Goal: Task Accomplishment & Management: Manage account settings

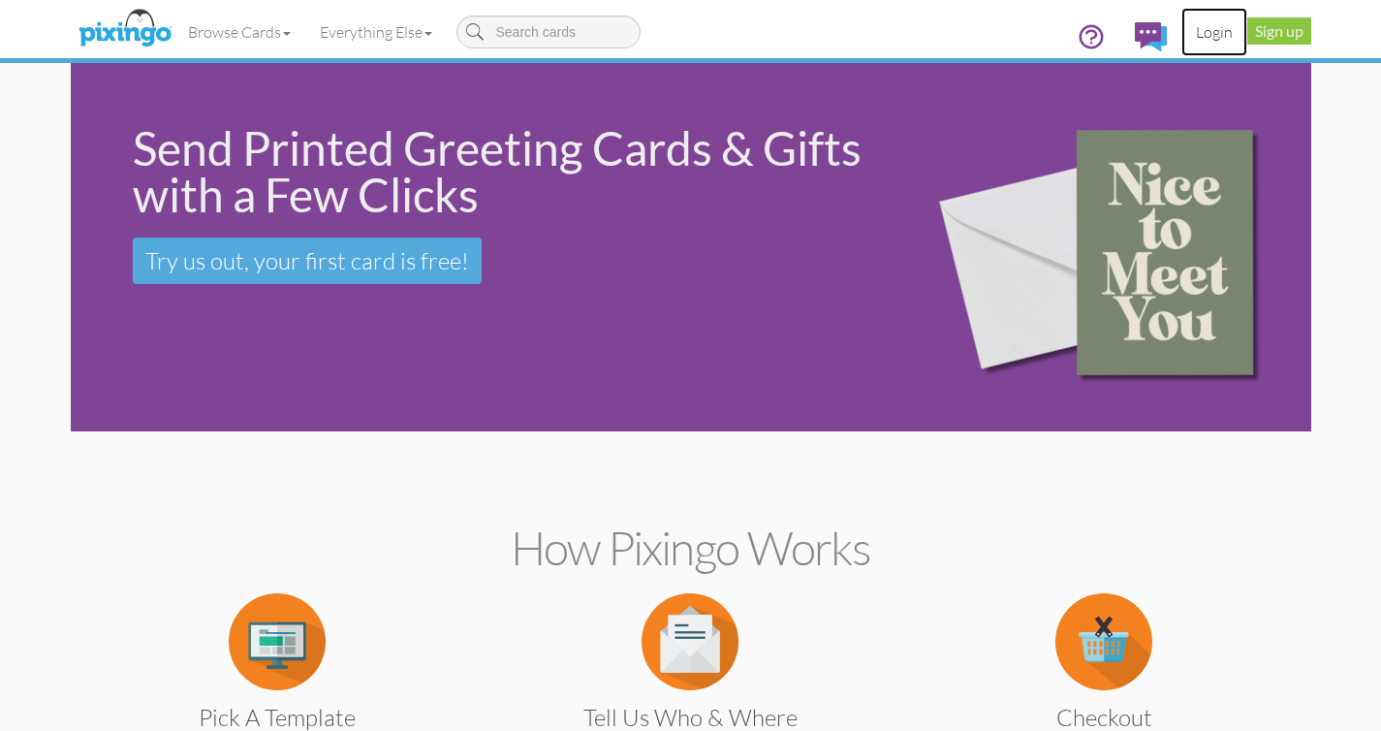
click at [1211, 36] on link "Login" at bounding box center [1214, 32] width 66 height 48
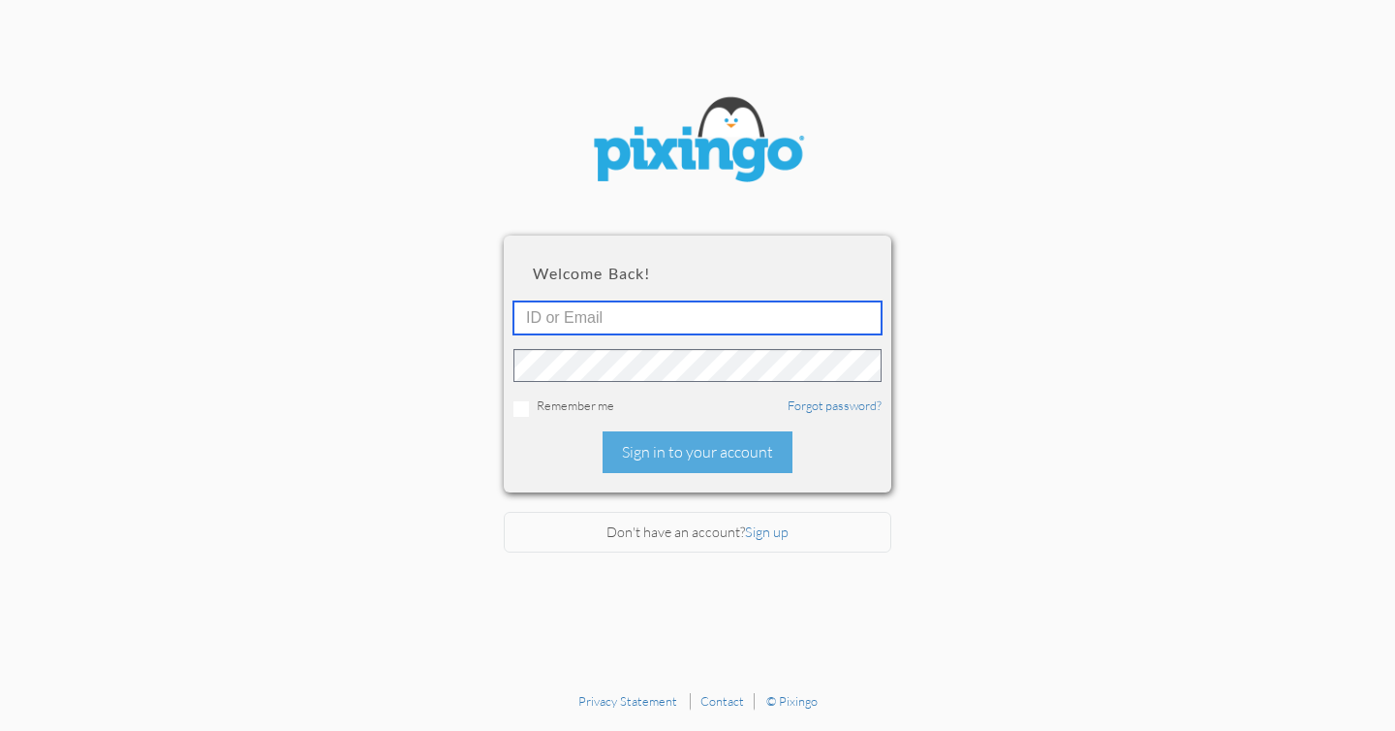
type input "[EMAIL_ADDRESS][DOMAIN_NAME]"
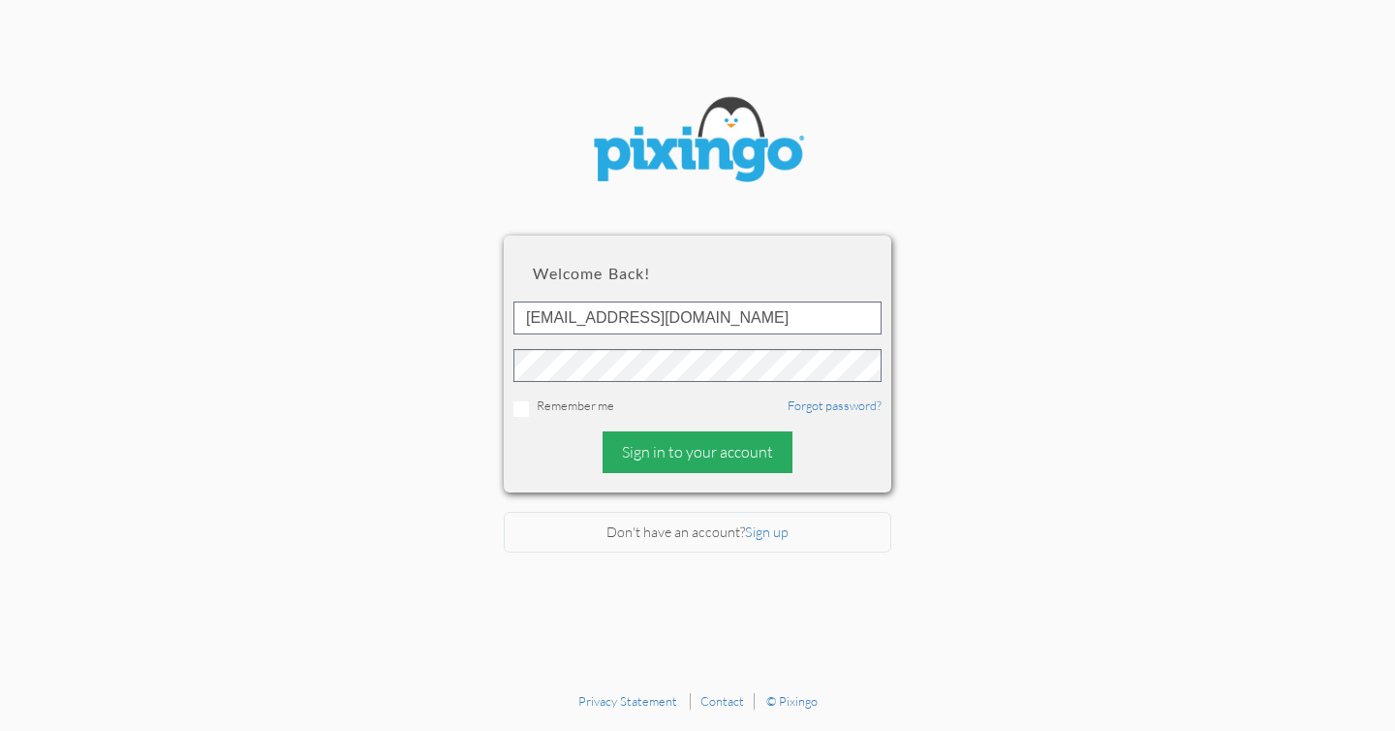
click at [690, 467] on div "Sign in to your account" at bounding box center [698, 452] width 190 height 42
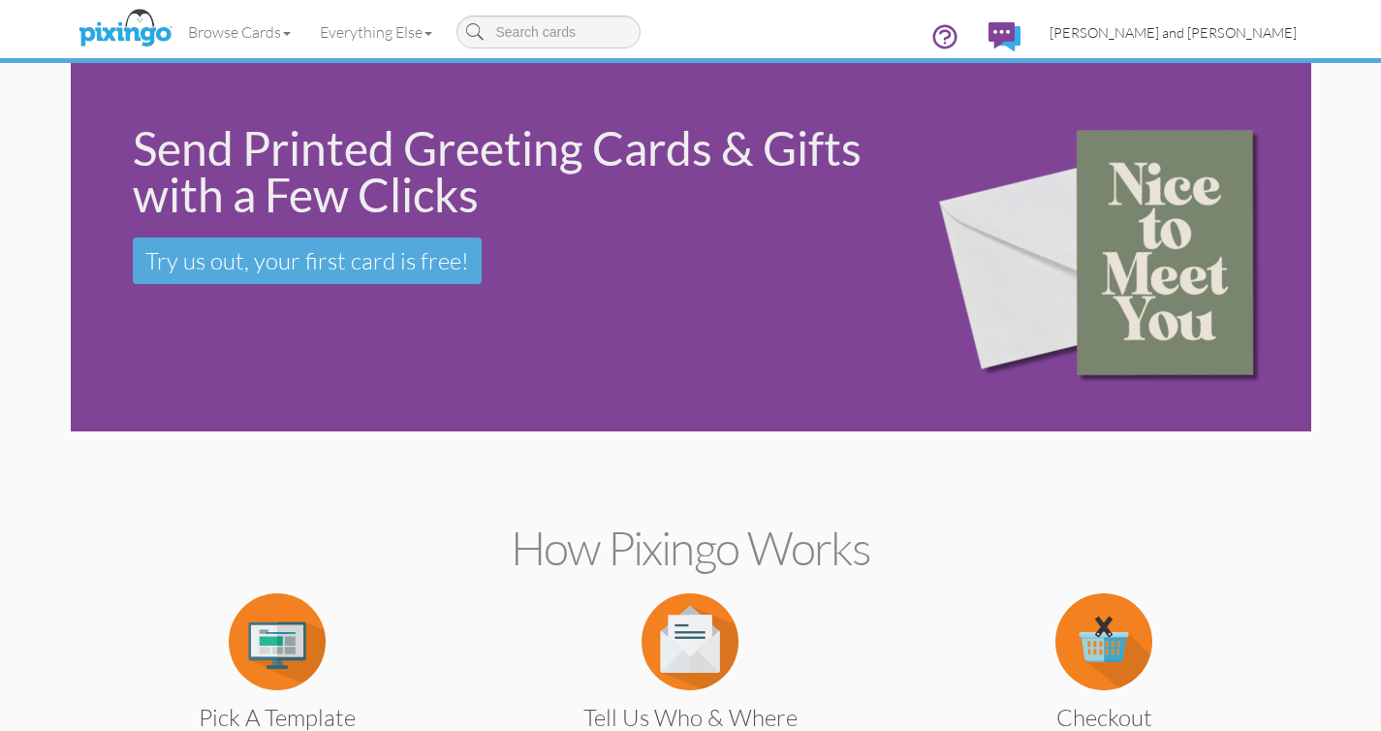
click at [1213, 35] on span "[PERSON_NAME] and [PERSON_NAME]" at bounding box center [1172, 32] width 247 height 16
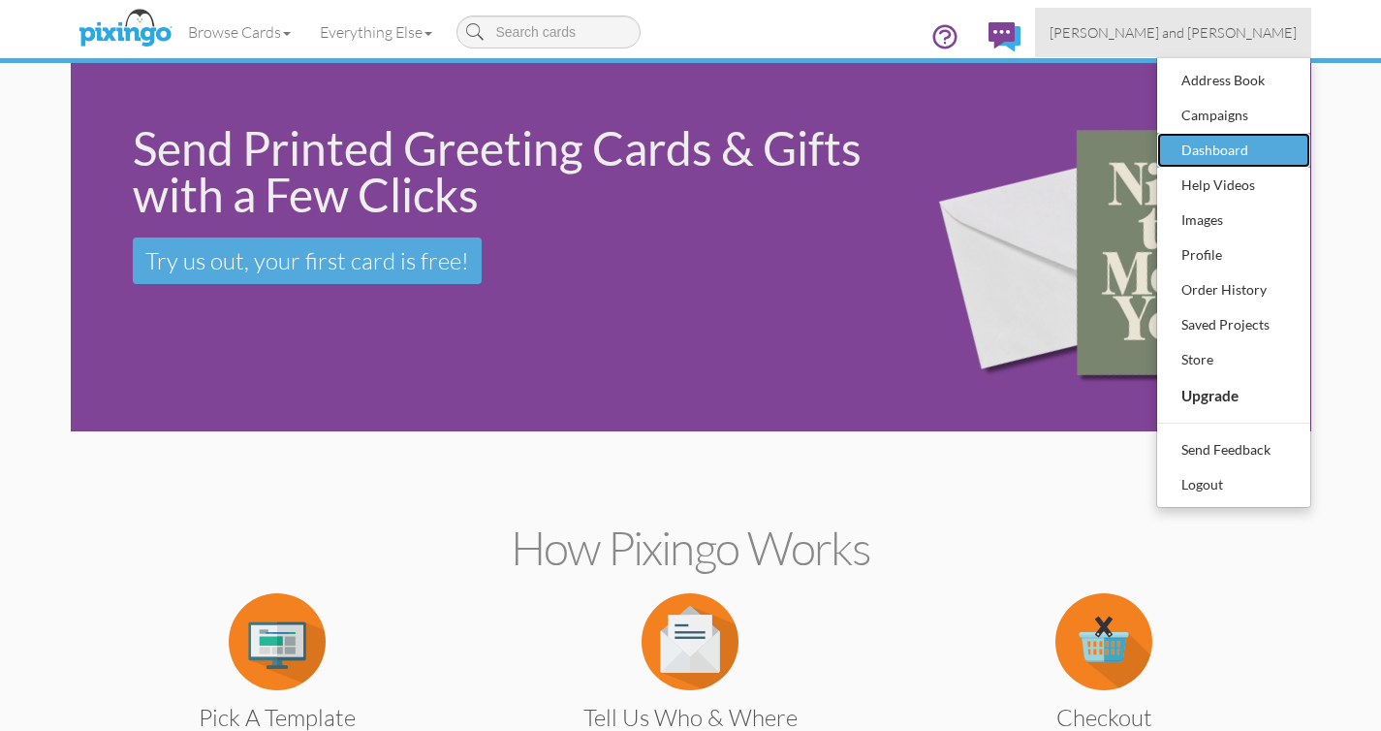
click at [1198, 145] on div "Dashboard" at bounding box center [1233, 150] width 114 height 29
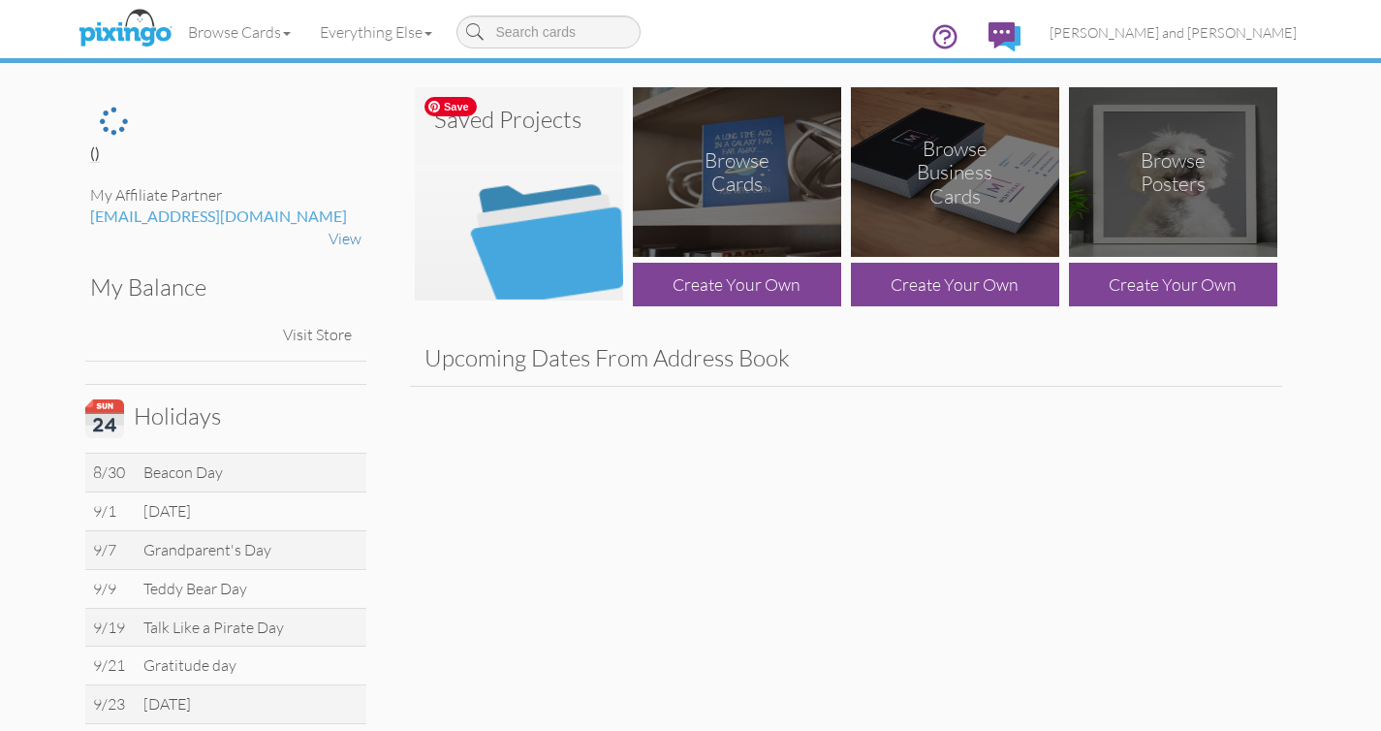
click at [606, 245] on img at bounding box center [519, 193] width 208 height 213
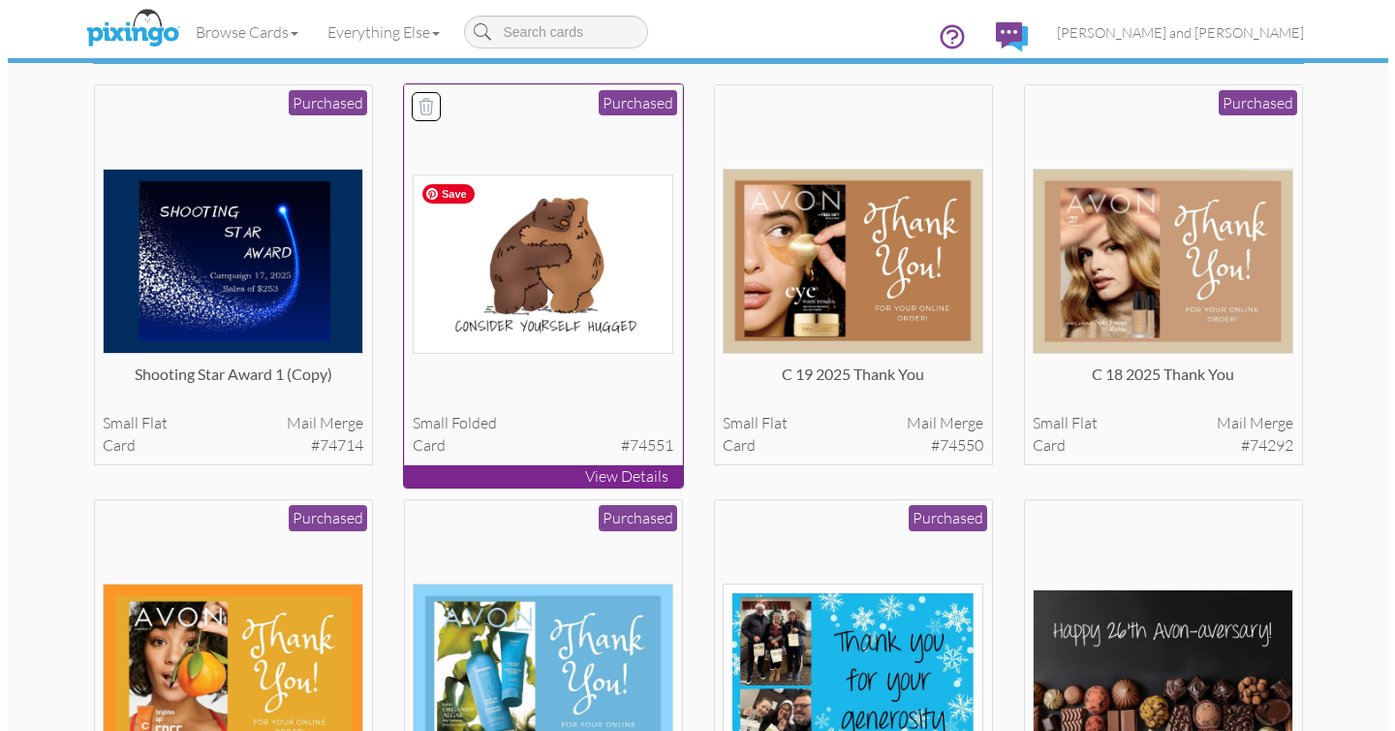
scroll to position [121, 0]
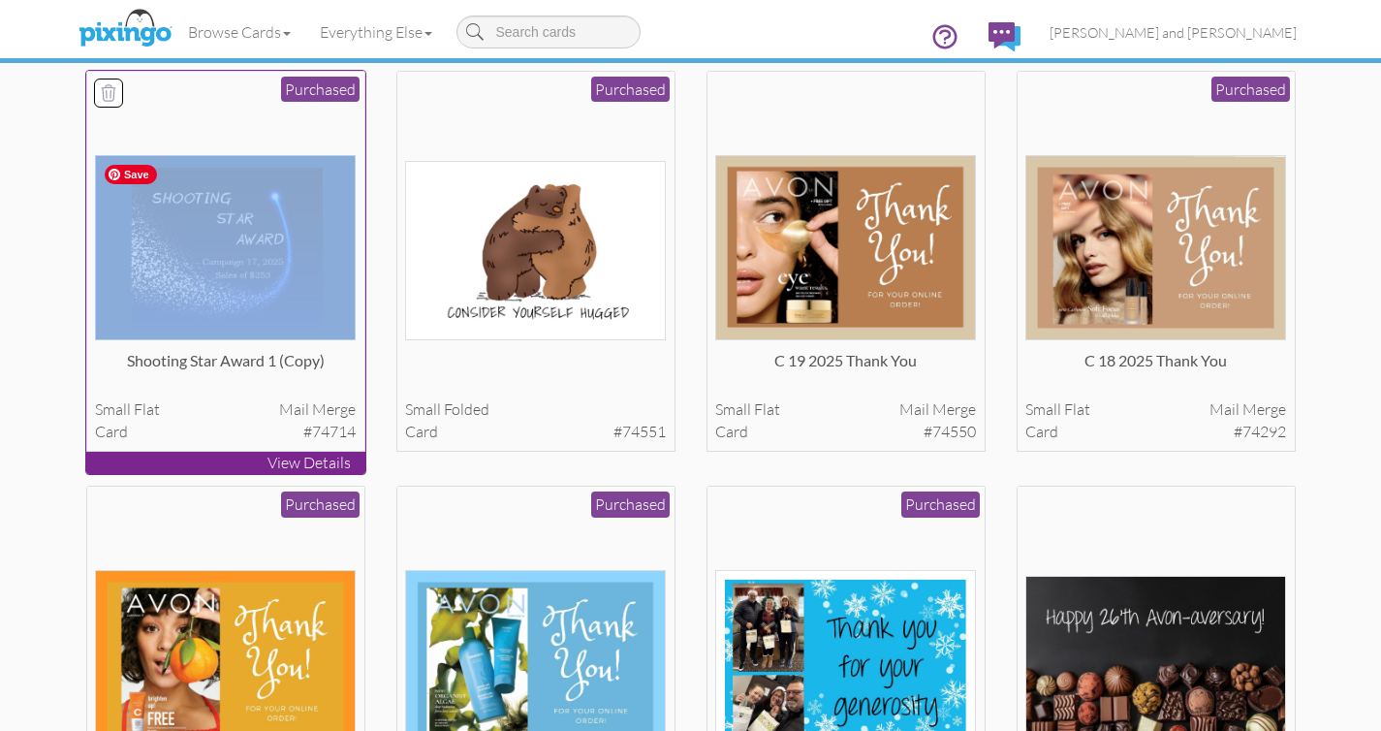
click at [247, 246] on img at bounding box center [225, 247] width 261 height 185
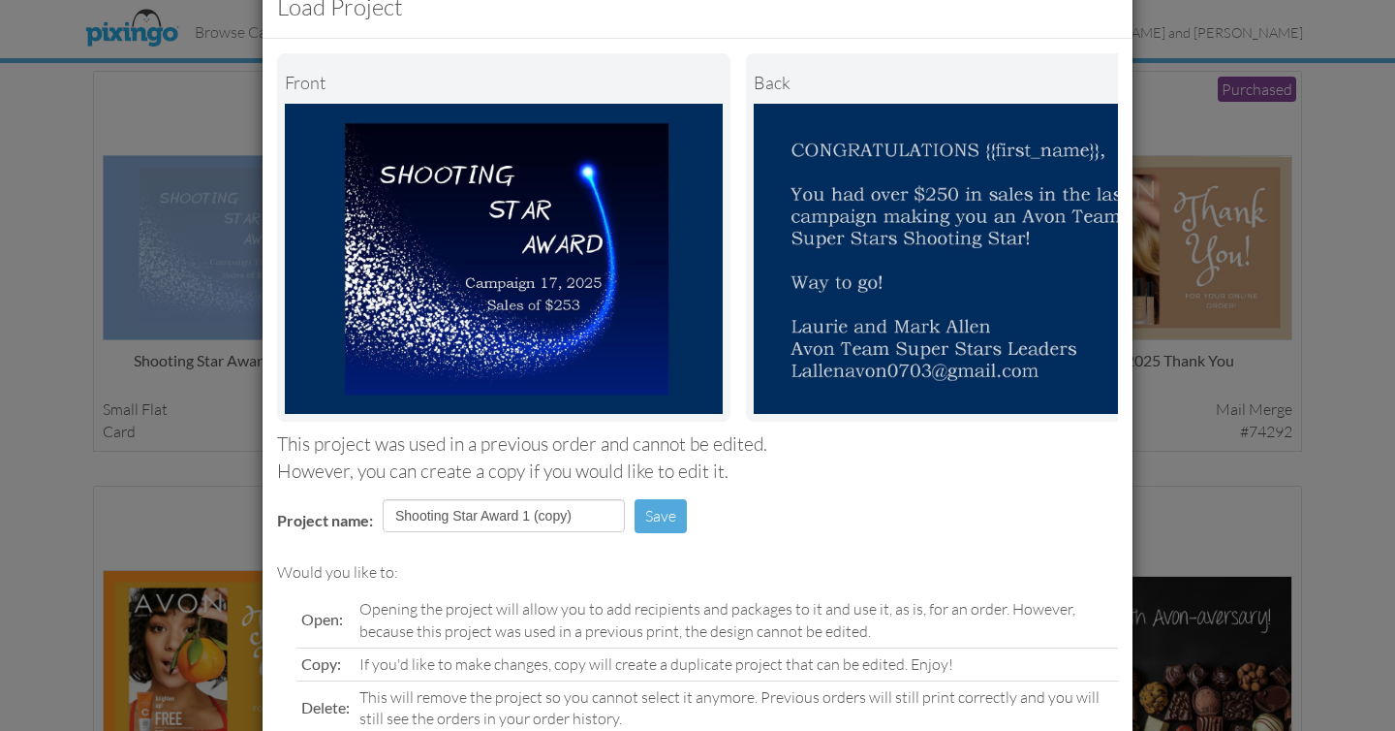
scroll to position [191, 0]
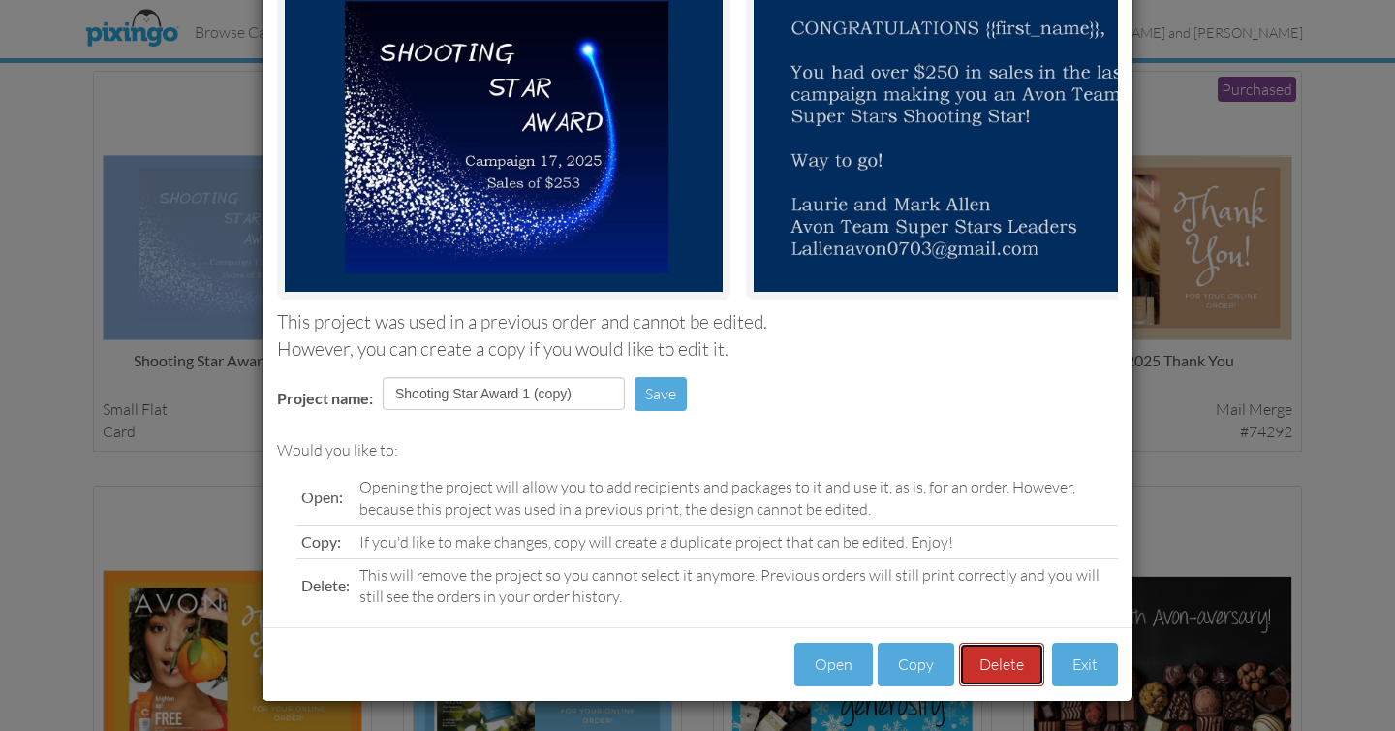
click at [1006, 667] on button "Delete" at bounding box center [1001, 664] width 85 height 44
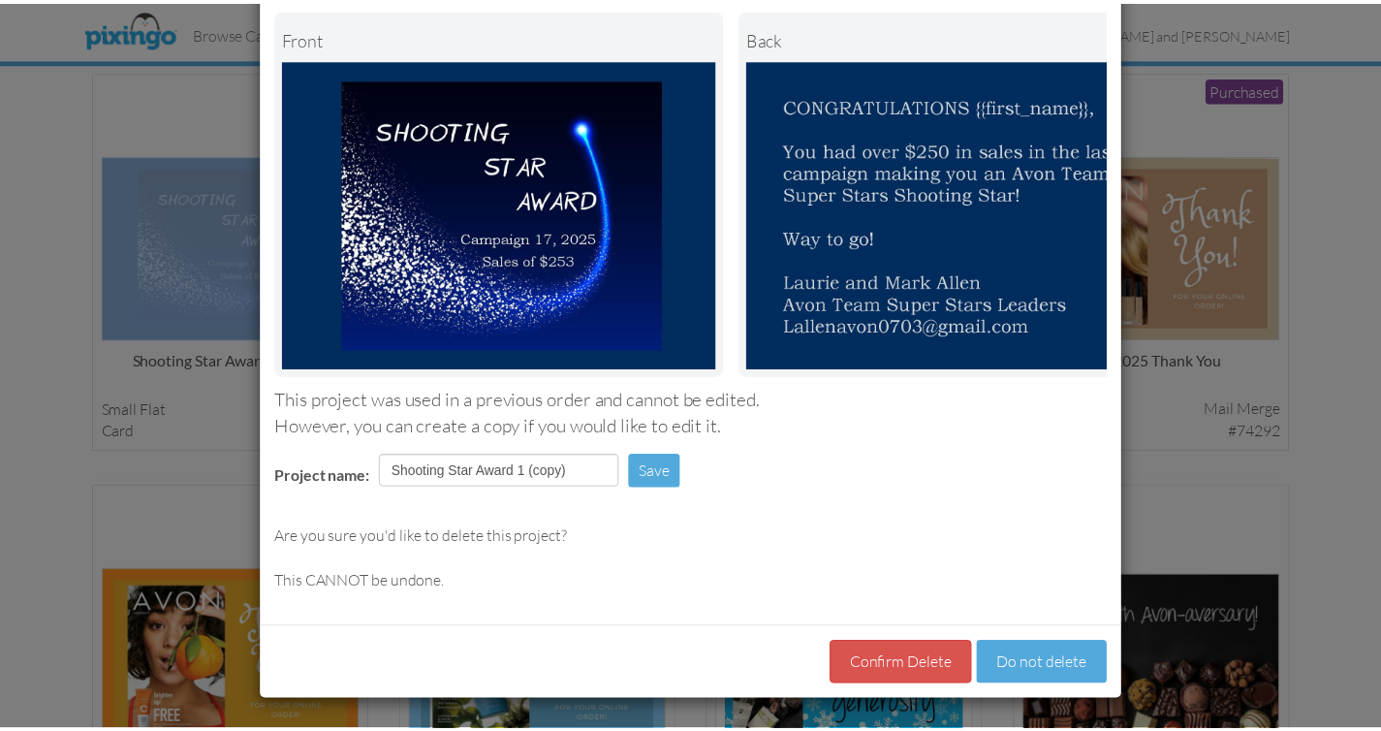
scroll to position [112, 0]
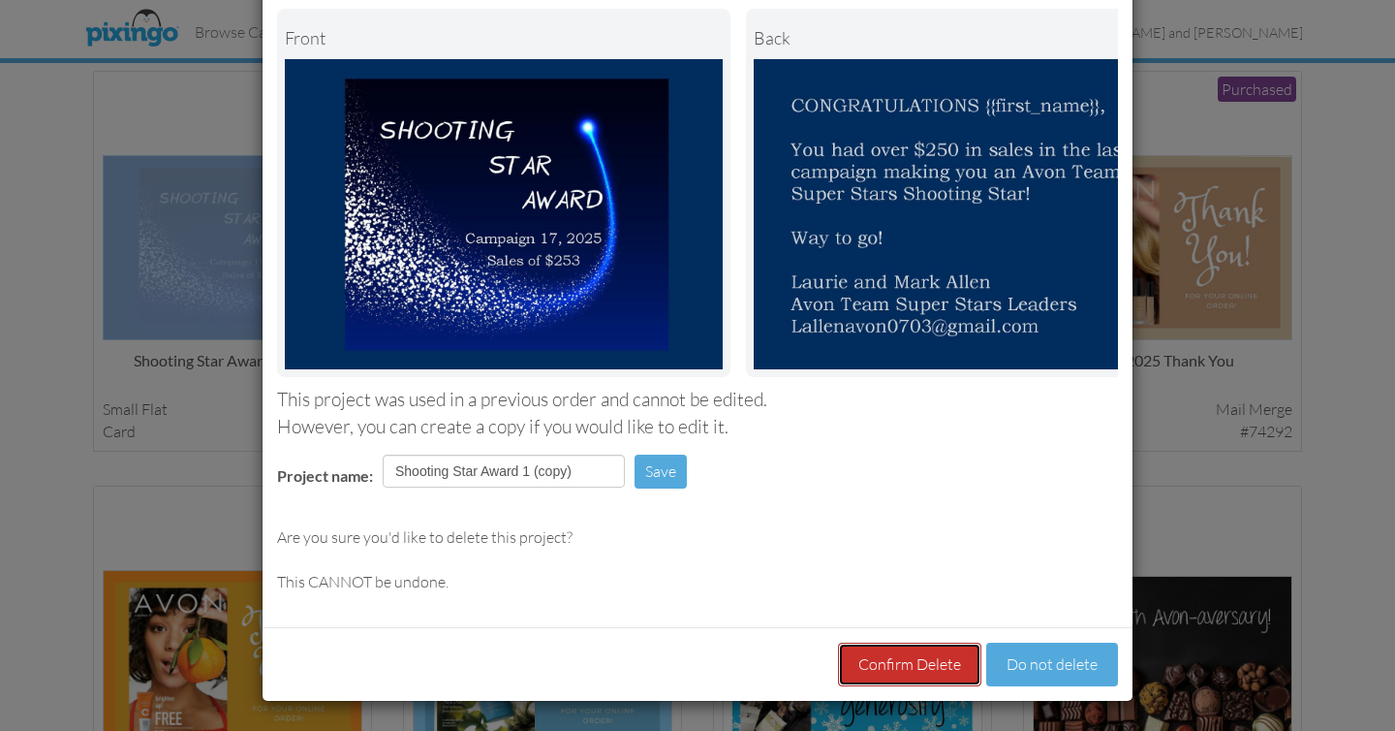
click at [917, 664] on button "Confirm Delete" at bounding box center [909, 664] width 143 height 44
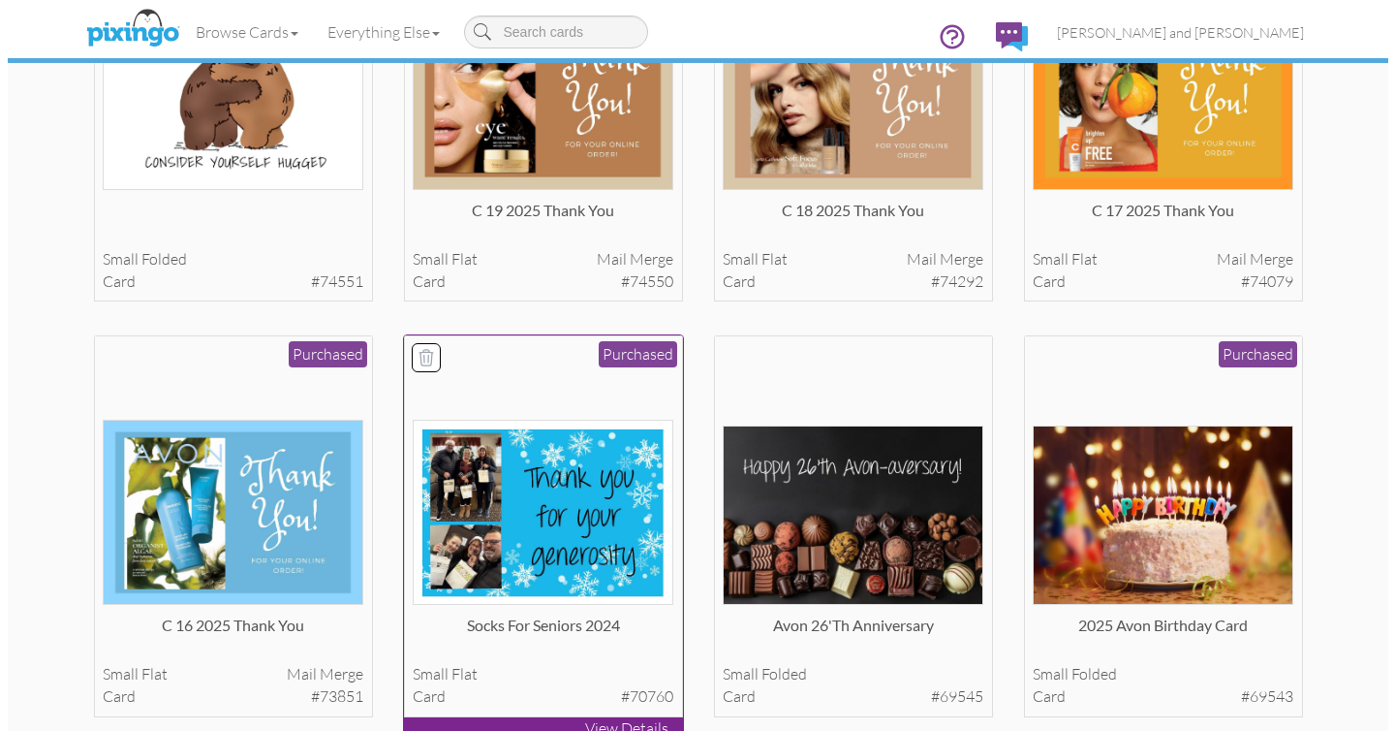
scroll to position [294, 0]
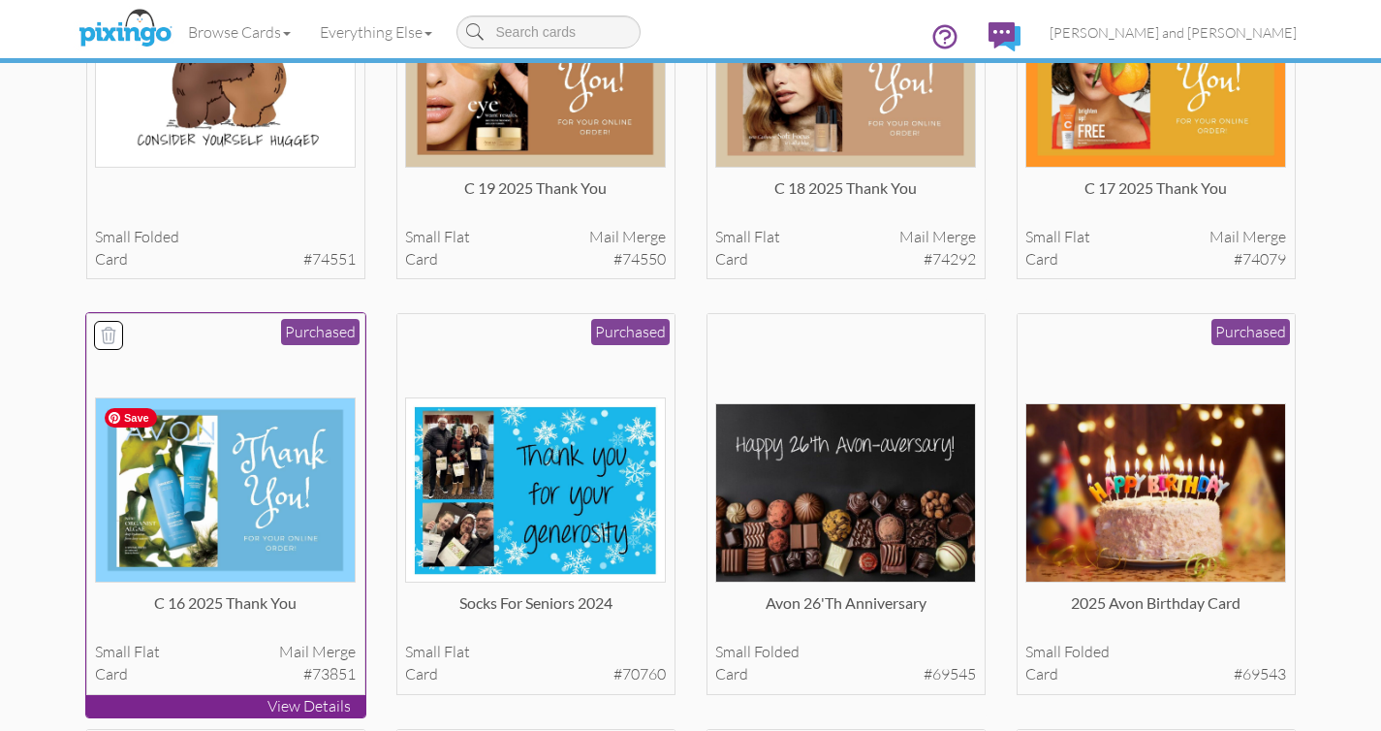
click at [265, 473] on img at bounding box center [225, 489] width 261 height 185
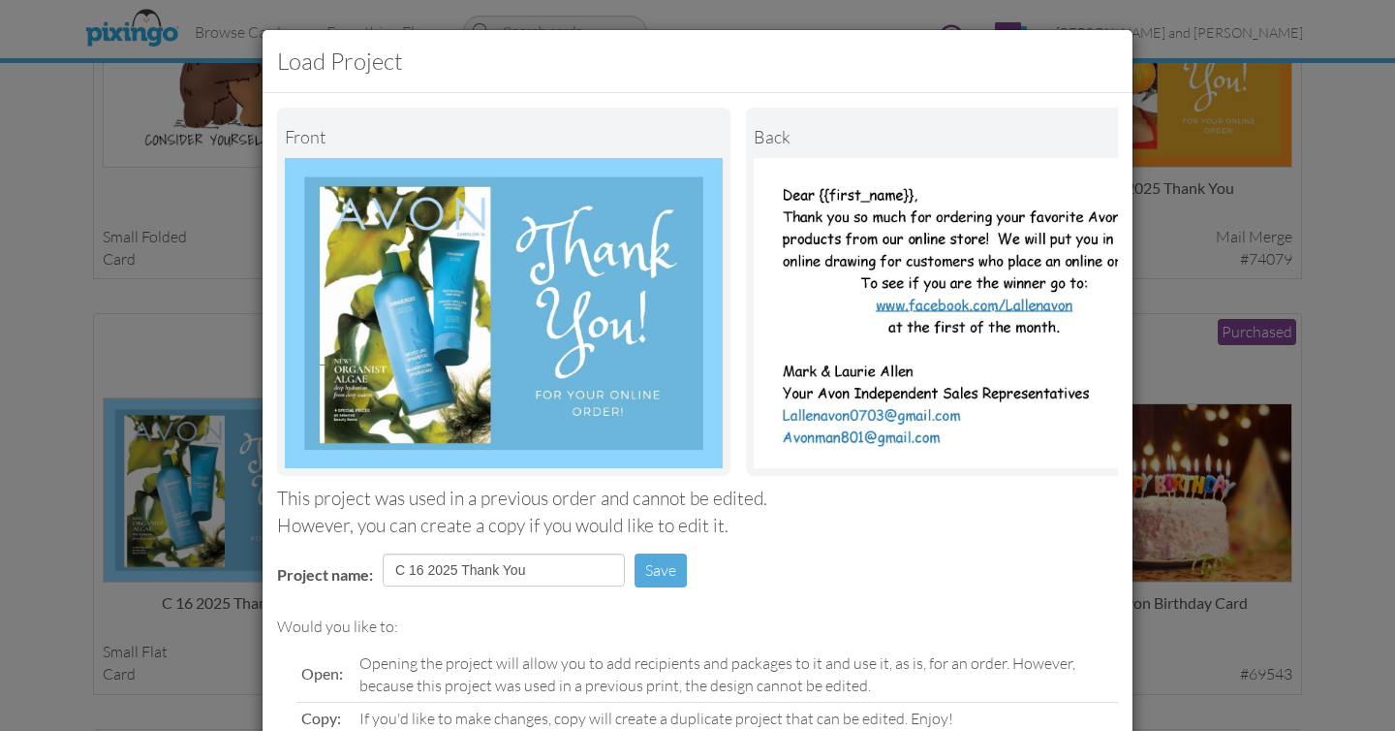
scroll to position [191, 0]
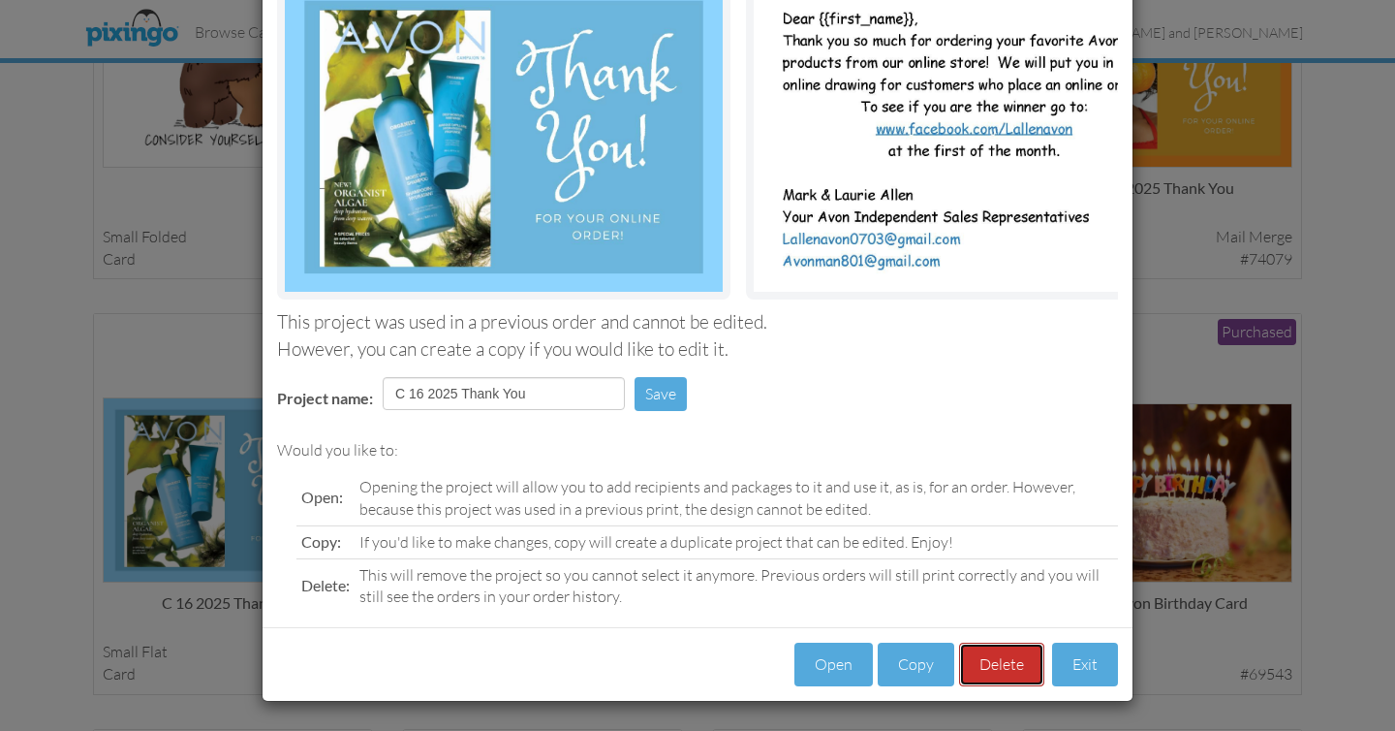
click at [1011, 661] on button "Delete" at bounding box center [1001, 664] width 85 height 44
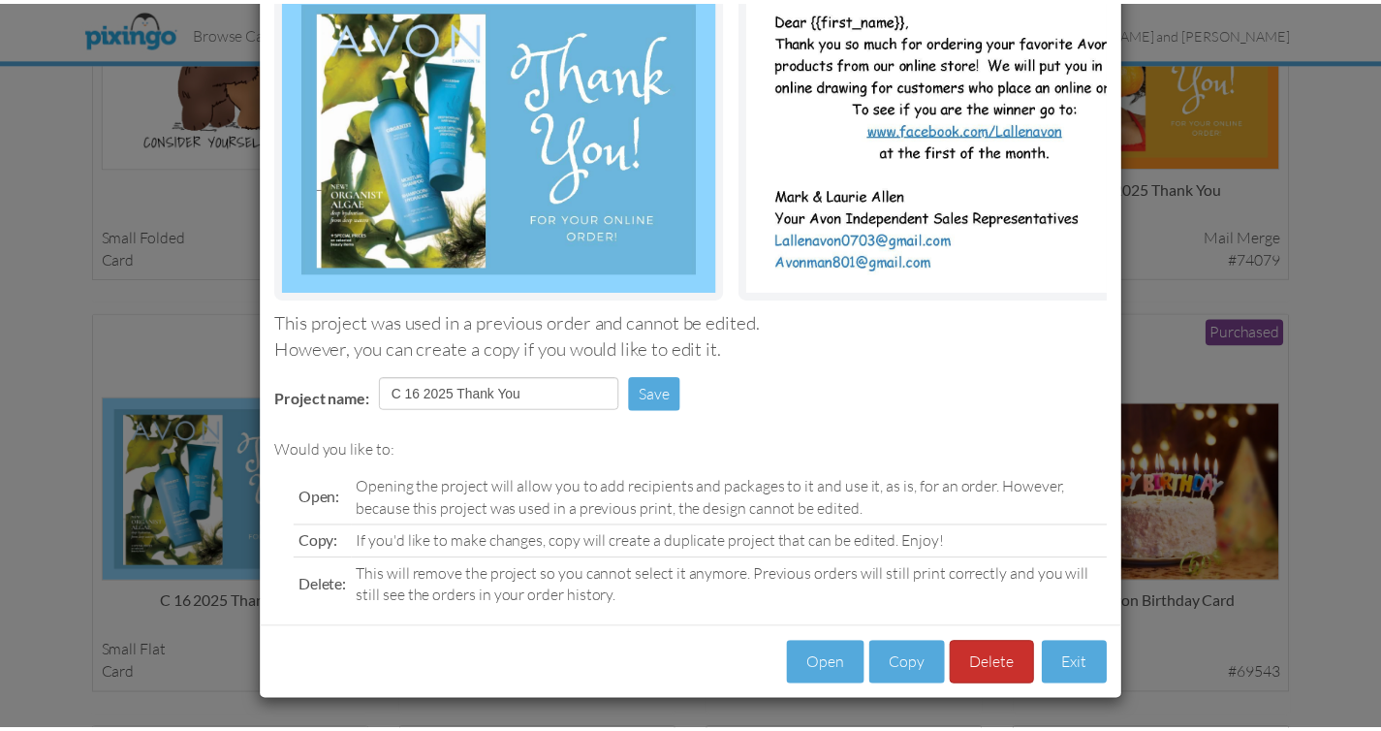
scroll to position [112, 0]
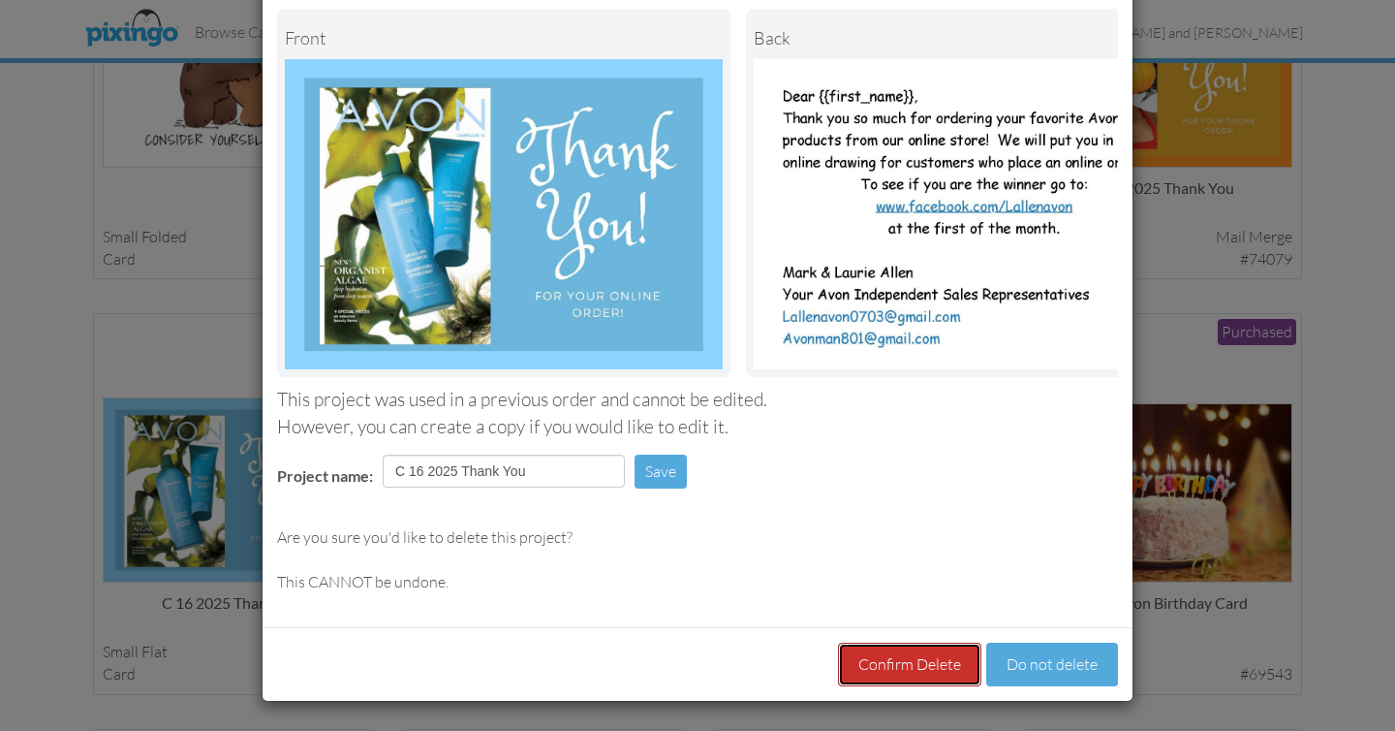
click at [912, 664] on button "Confirm Delete" at bounding box center [909, 664] width 143 height 44
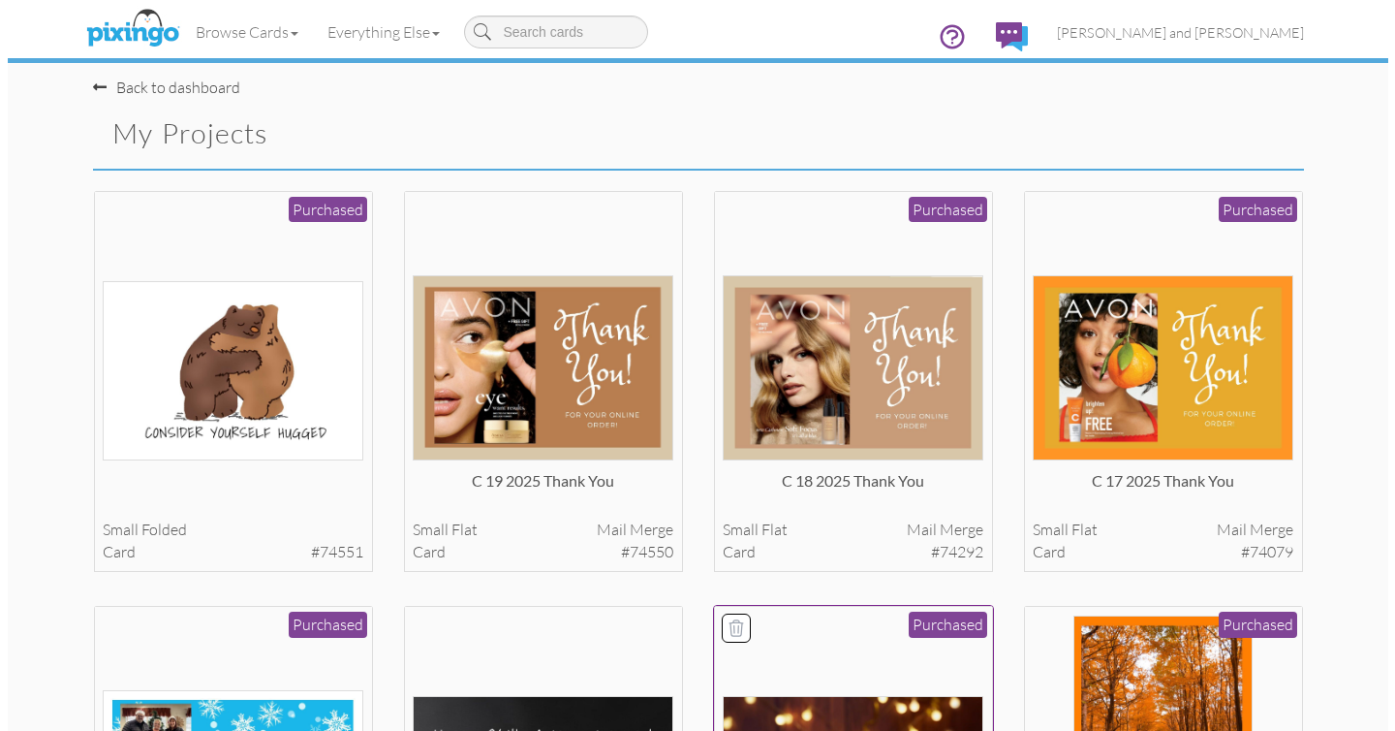
scroll to position [0, 0]
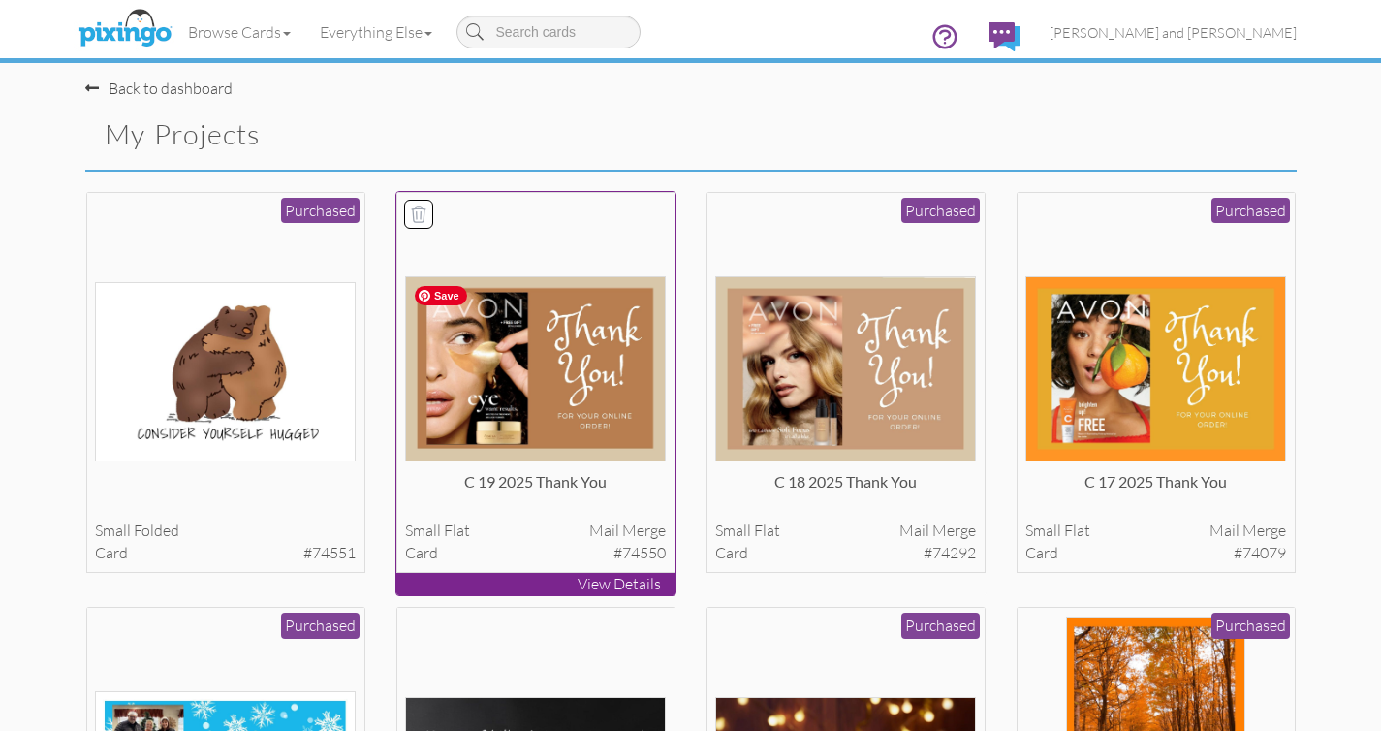
click at [570, 355] on img at bounding box center [535, 368] width 261 height 185
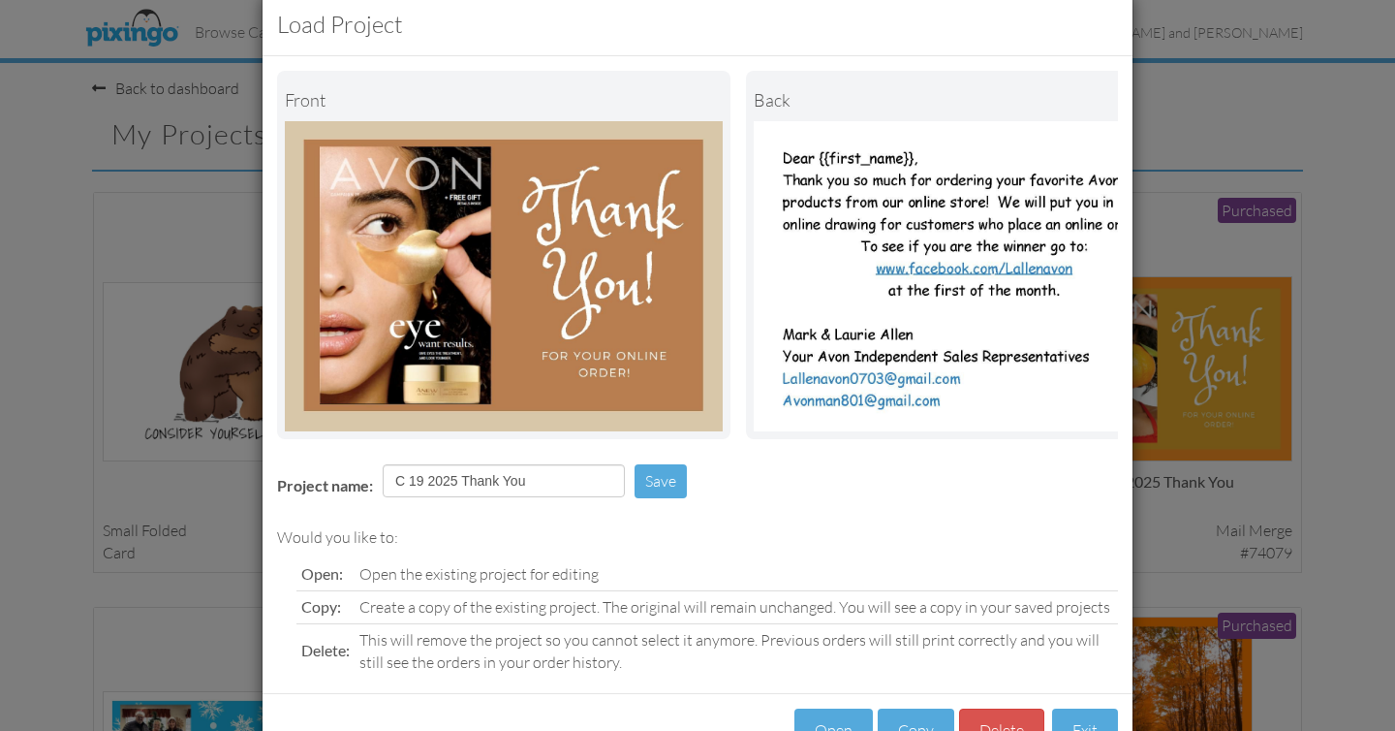
scroll to position [116, 0]
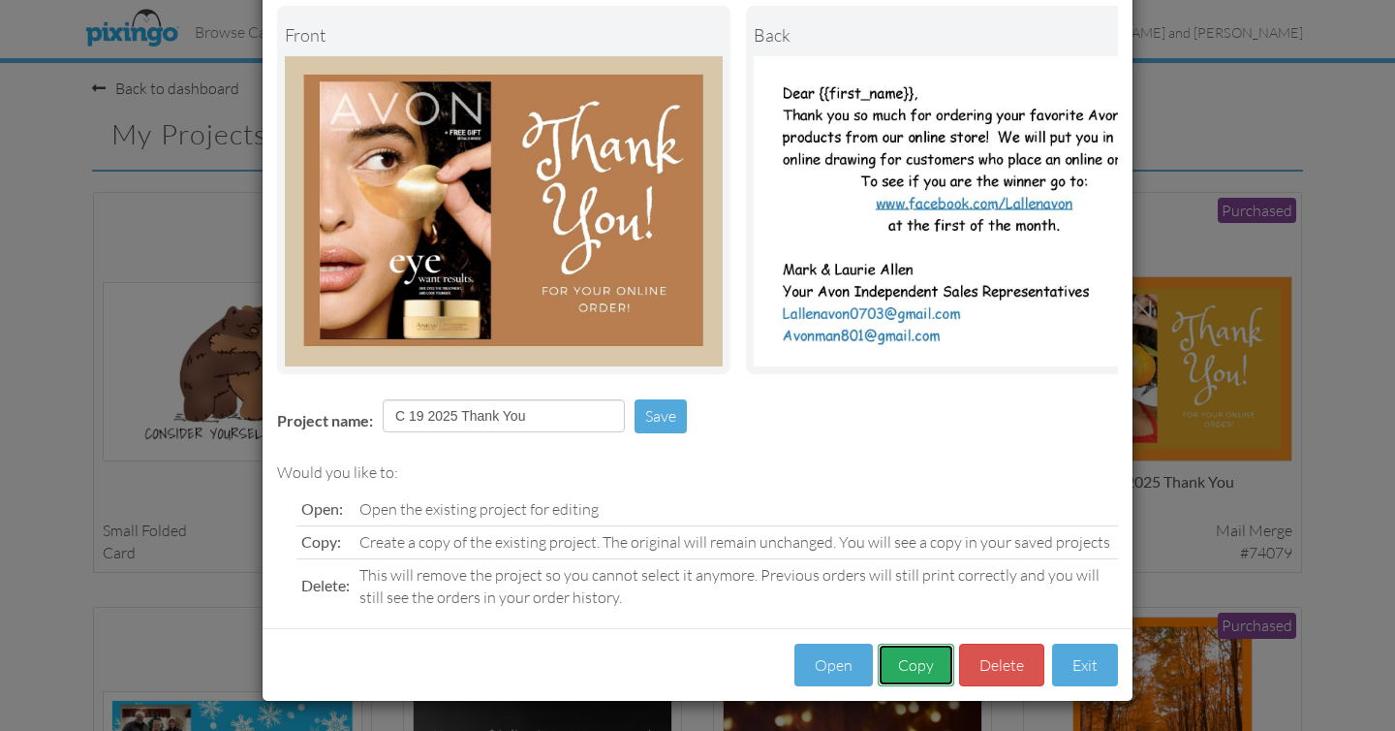
click at [921, 668] on button "Copy" at bounding box center [916, 665] width 77 height 44
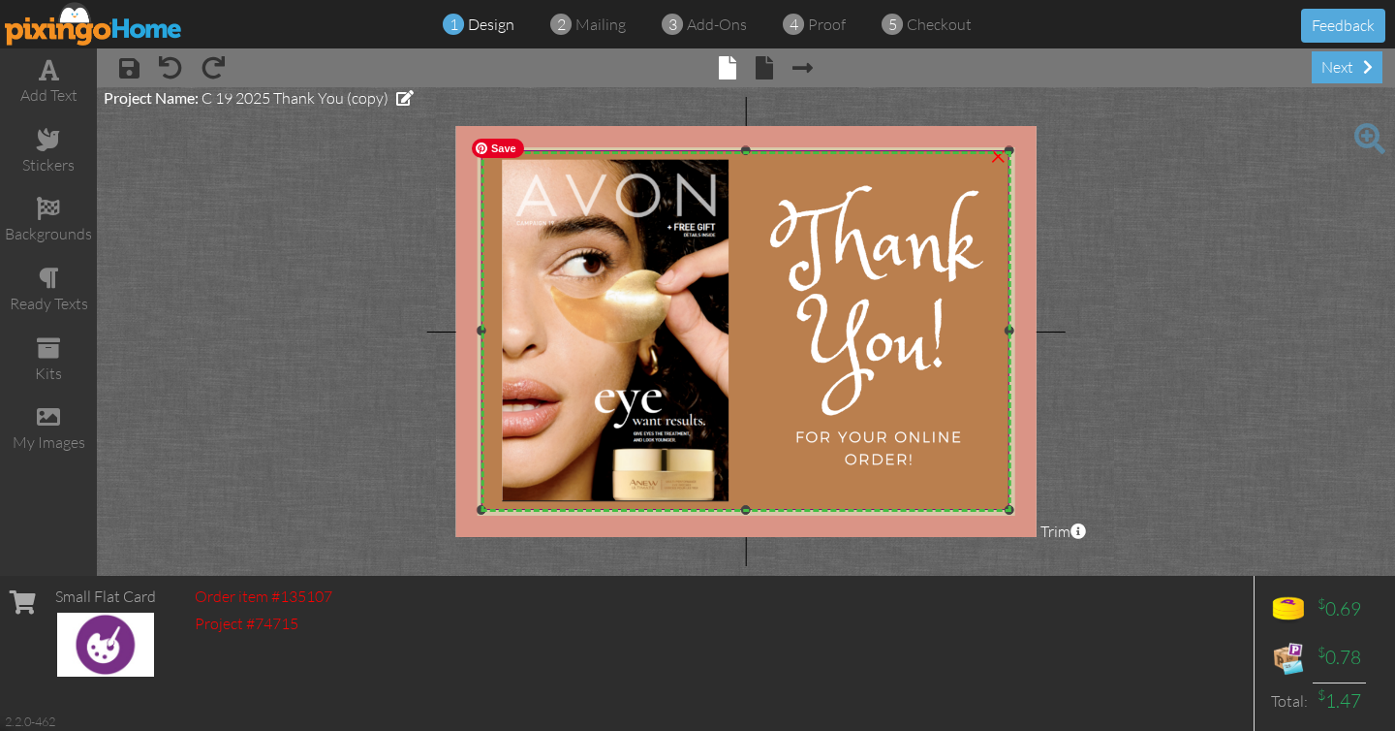
click at [666, 361] on img at bounding box center [744, 330] width 564 height 403
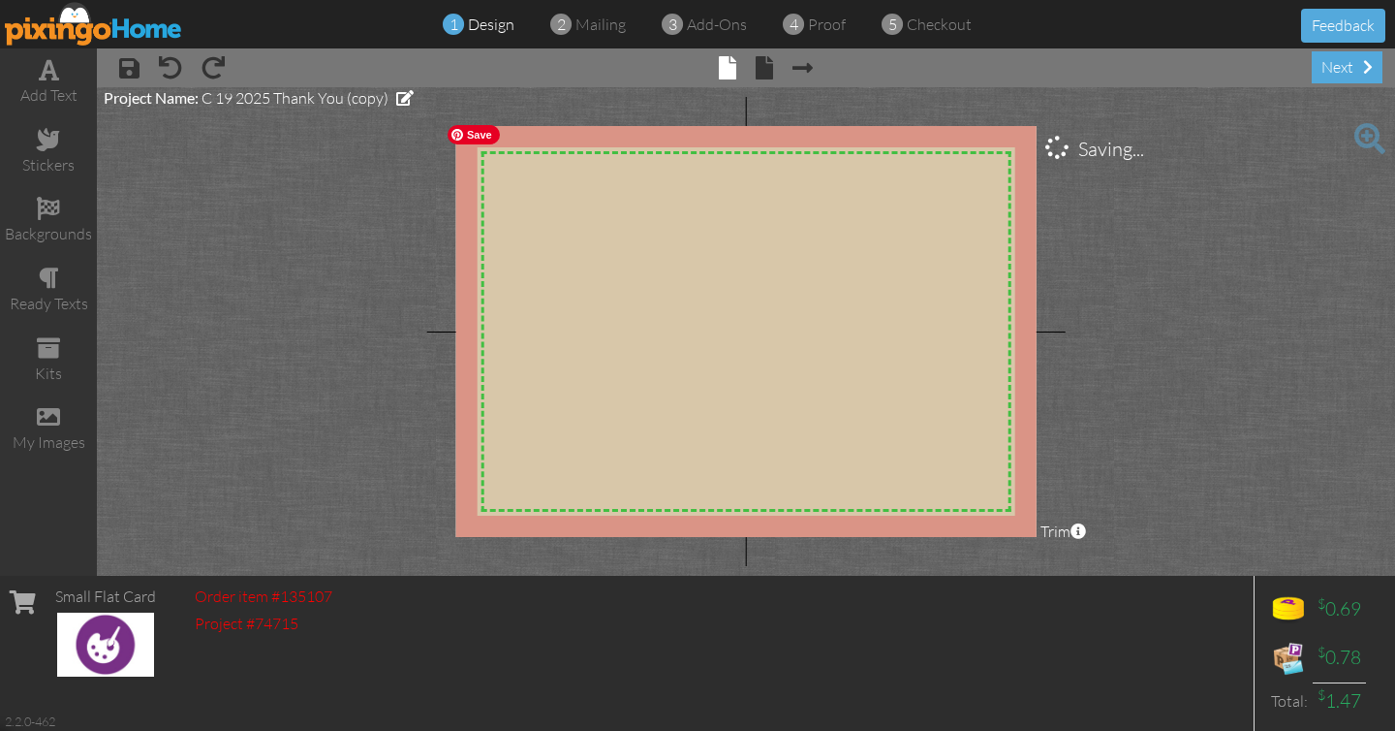
click at [667, 361] on img at bounding box center [773, 340] width 670 height 451
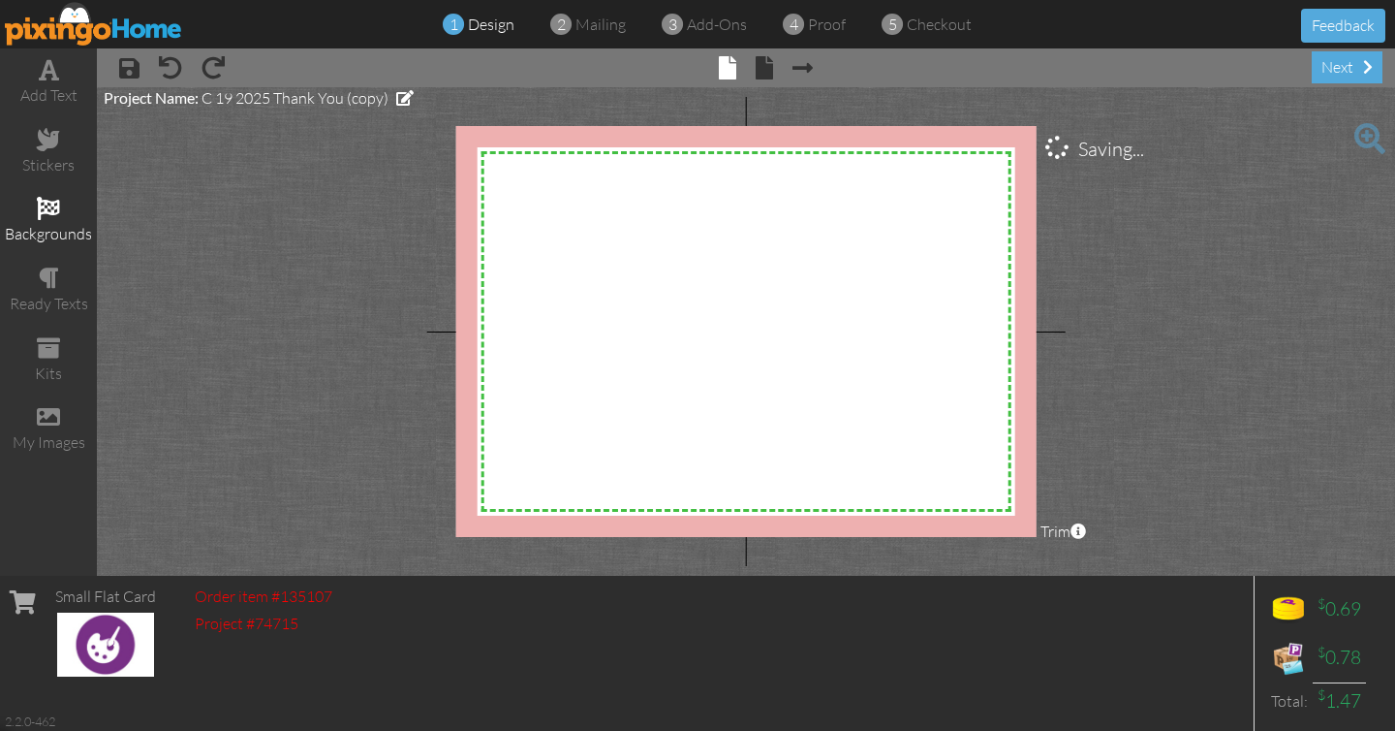
click at [47, 212] on span at bounding box center [48, 208] width 23 height 23
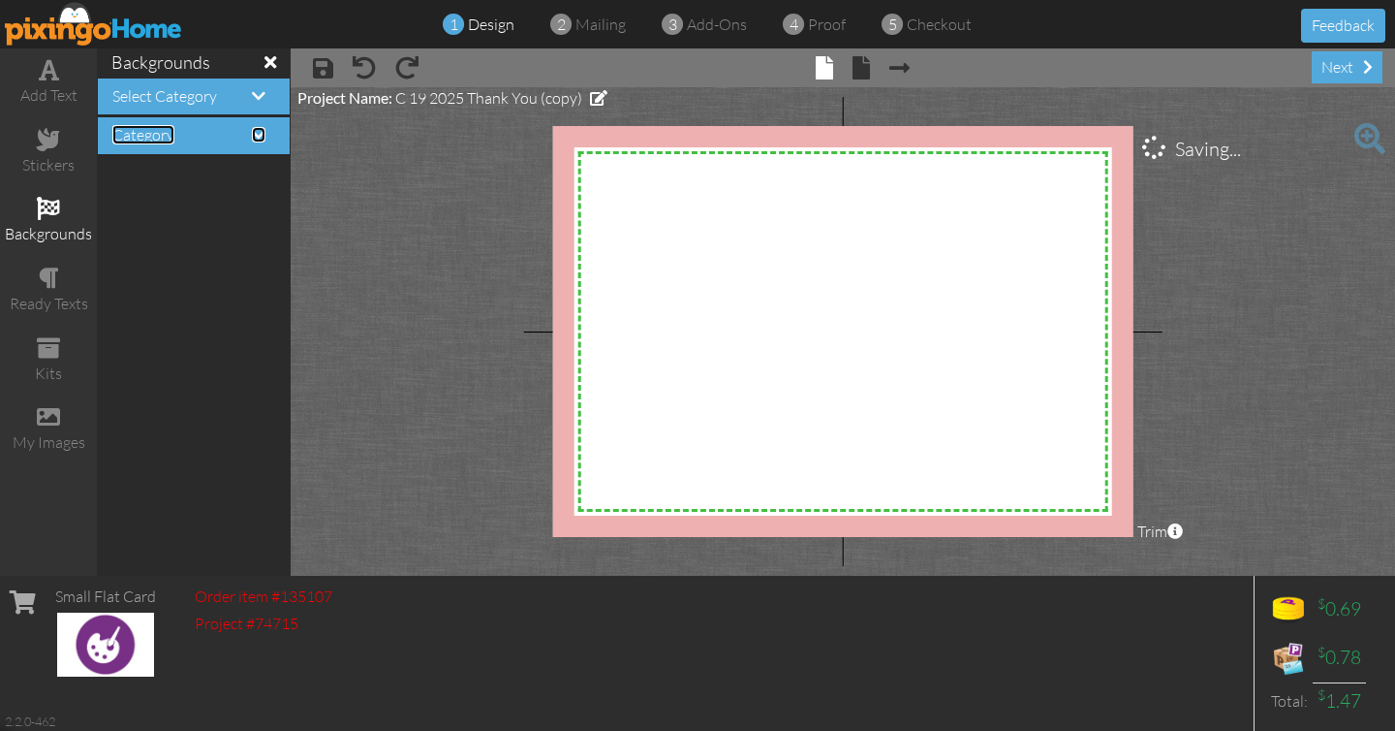
click at [166, 136] on span "Category" at bounding box center [143, 134] width 62 height 19
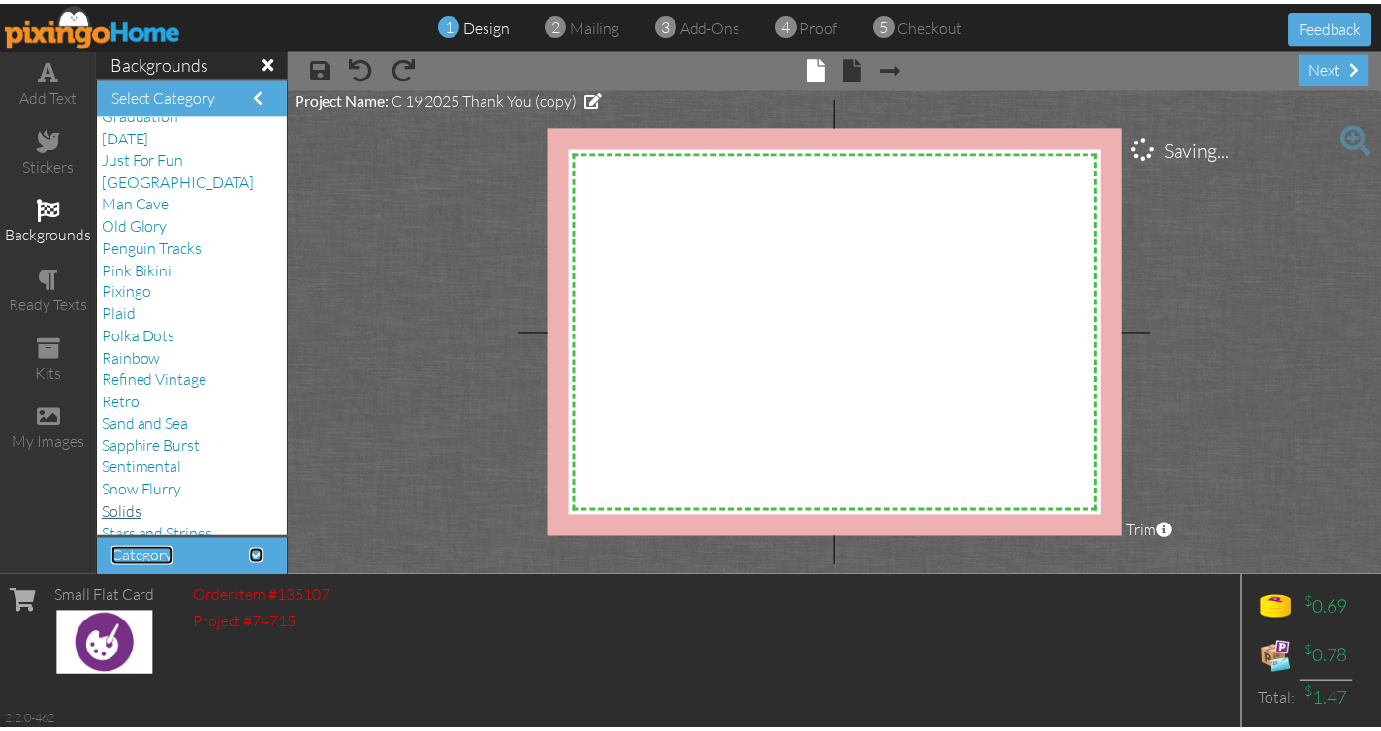
scroll to position [297, 0]
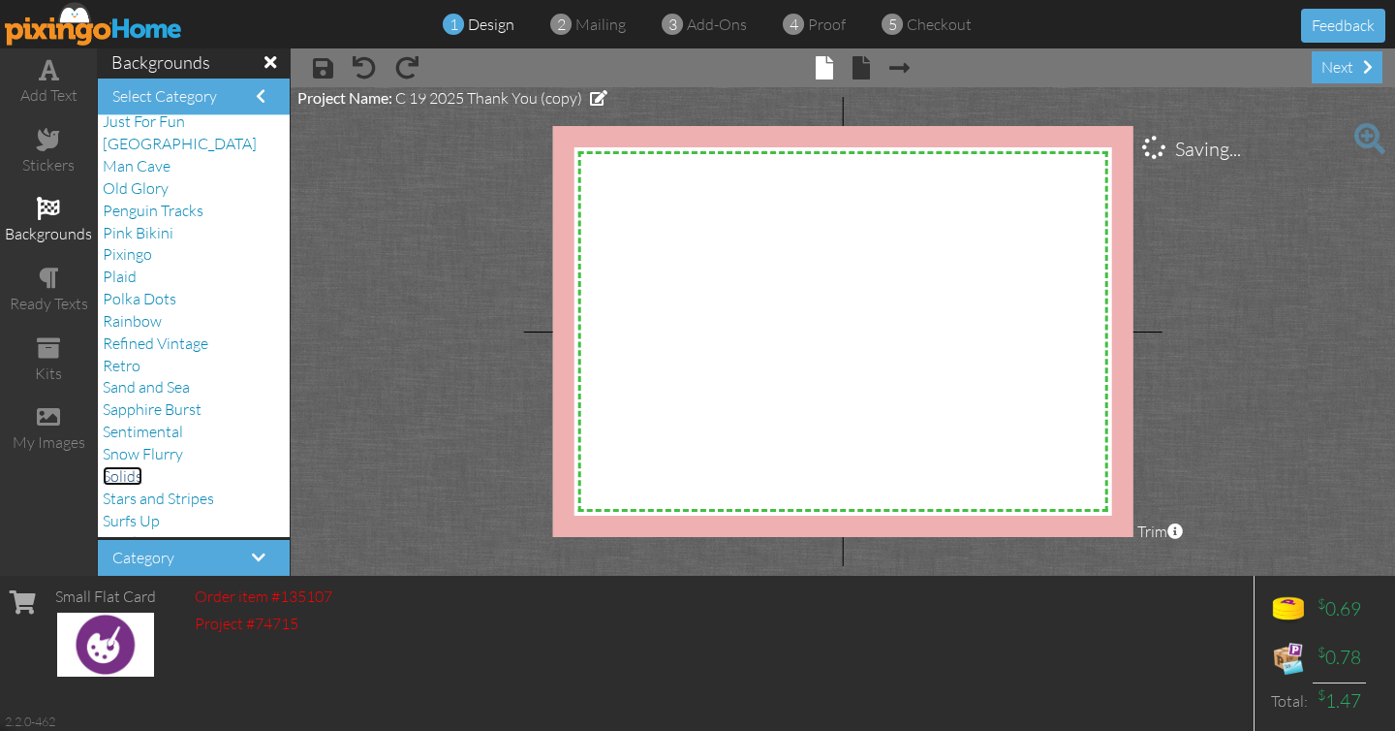
click at [140, 475] on span "Solids" at bounding box center [123, 475] width 40 height 19
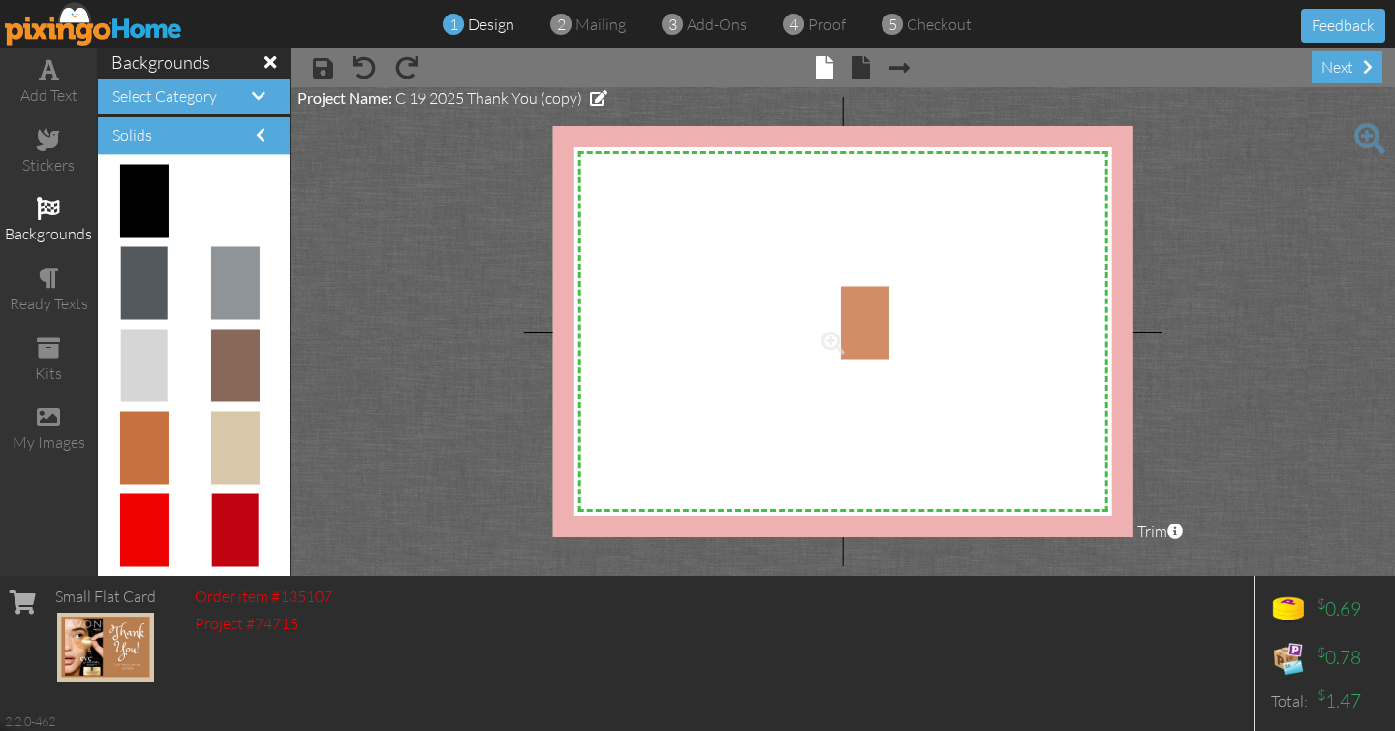
drag, startPoint x: 144, startPoint y: 448, endPoint x: 844, endPoint y: 310, distance: 712.9
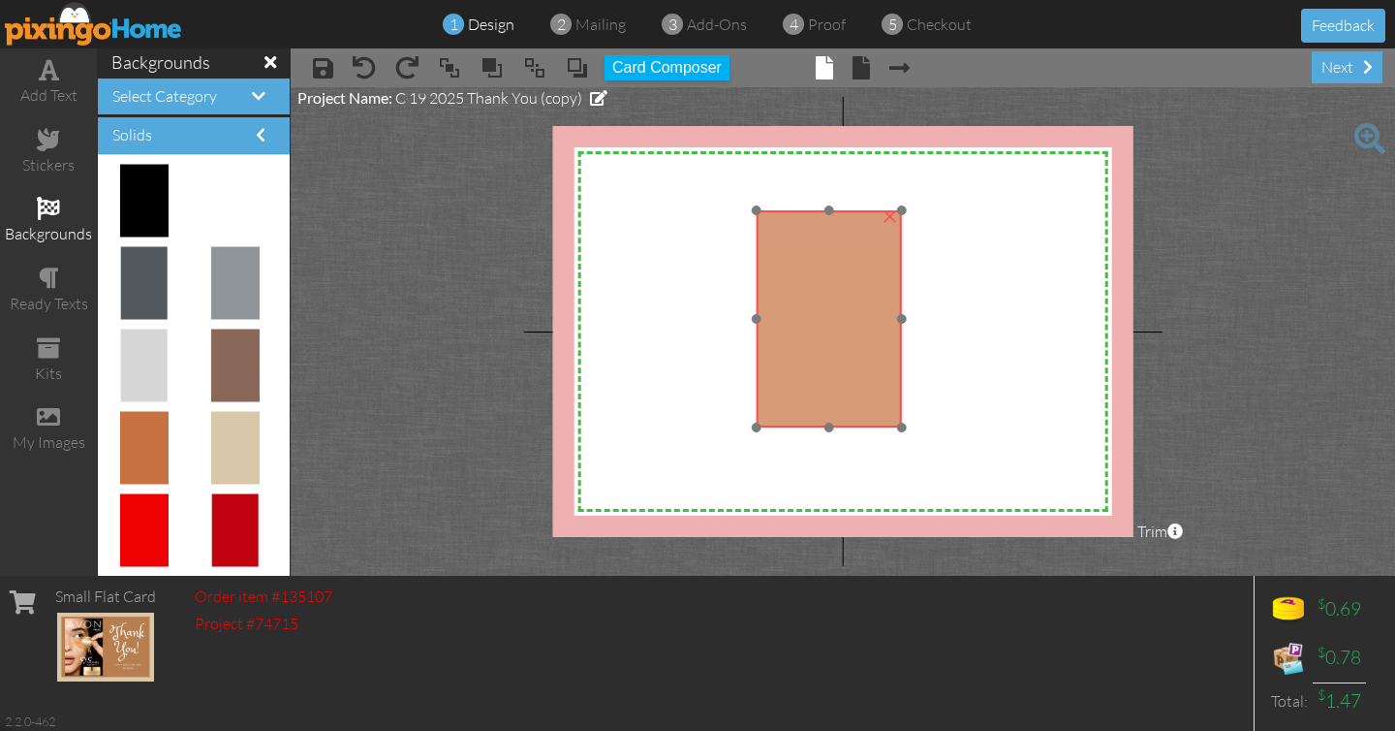
drag, startPoint x: 835, startPoint y: 310, endPoint x: 822, endPoint y: 272, distance: 40.1
click at [819, 273] on img at bounding box center [829, 318] width 145 height 217
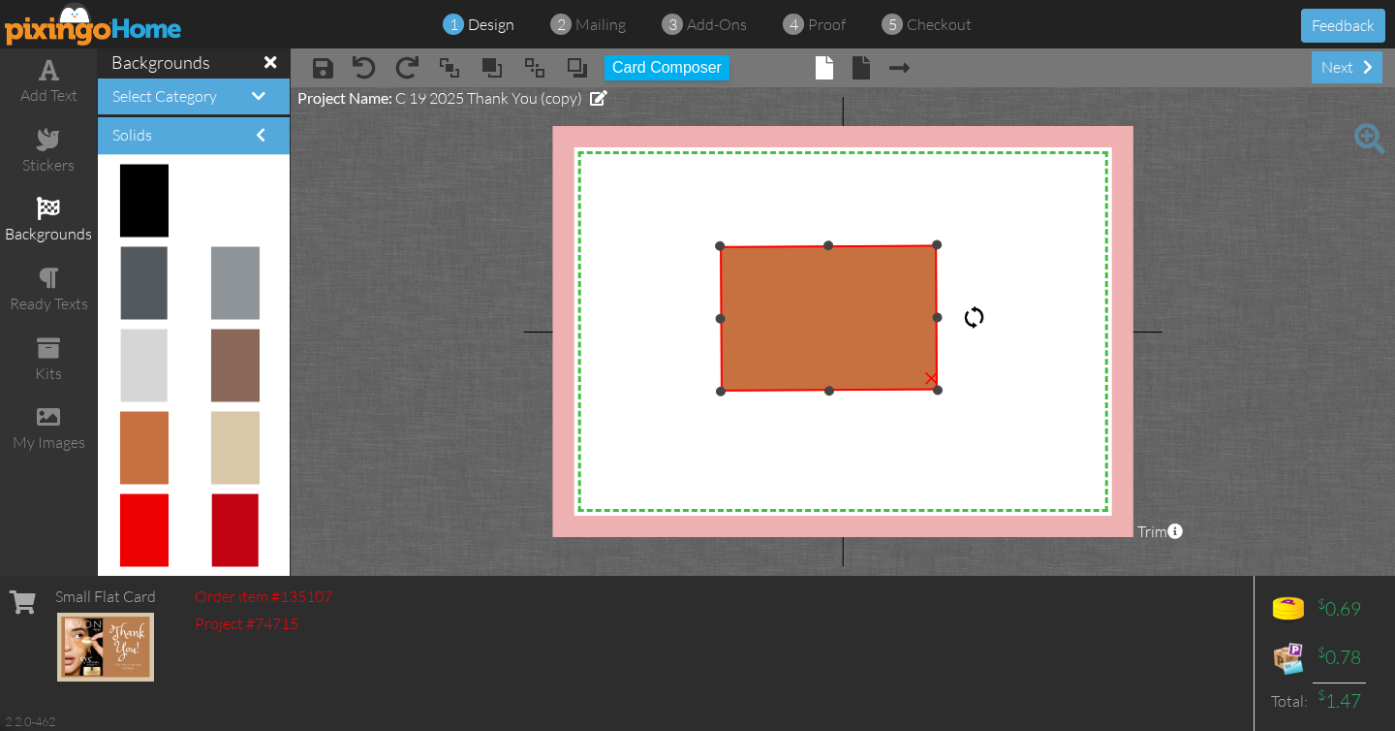
drag, startPoint x: 831, startPoint y: 171, endPoint x: 1000, endPoint y: 317, distance: 222.6
click at [1000, 317] on div "X X X X X X X X X X X X X X X X X X X X X X X X X X X X X X X X X X X X X X X X…" at bounding box center [843, 331] width 580 height 411
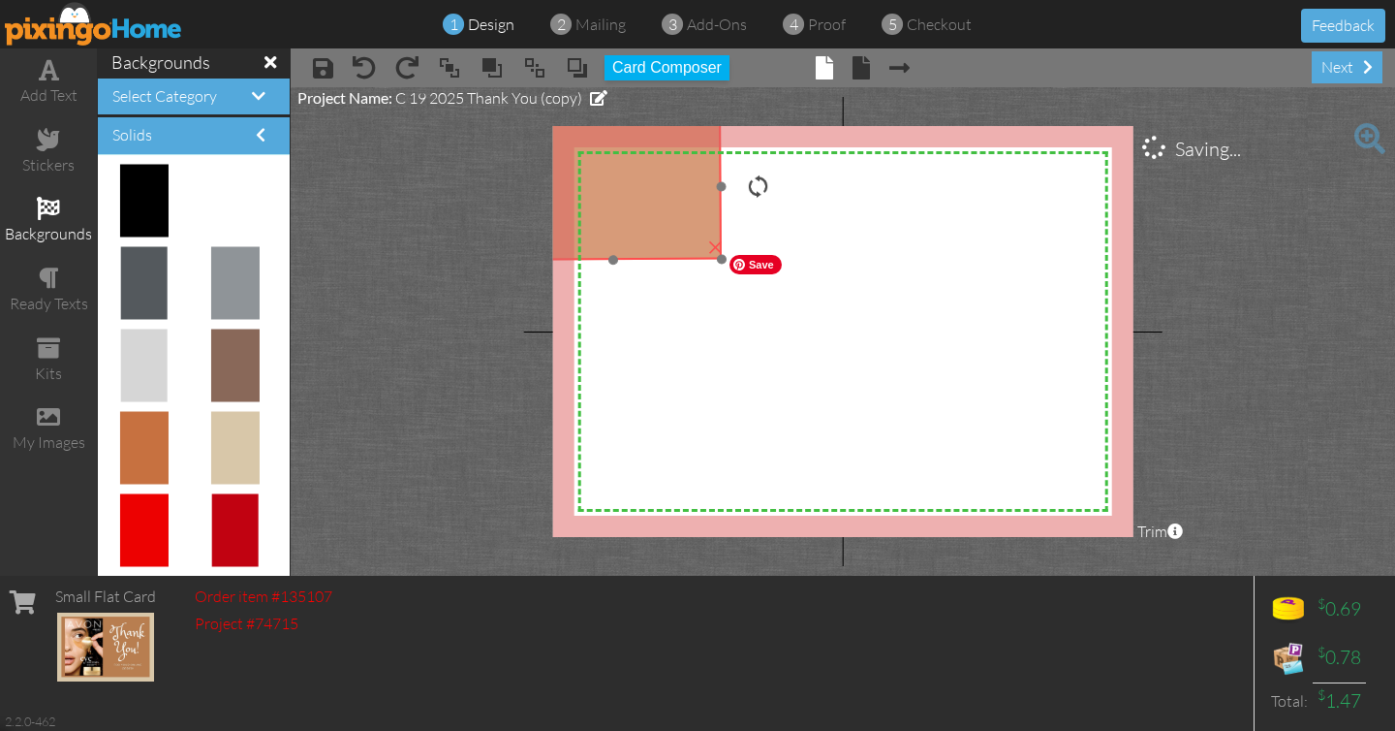
drag, startPoint x: 822, startPoint y: 350, endPoint x: 605, endPoint y: 220, distance: 252.9
click at [605, 220] on img at bounding box center [613, 187] width 218 height 146
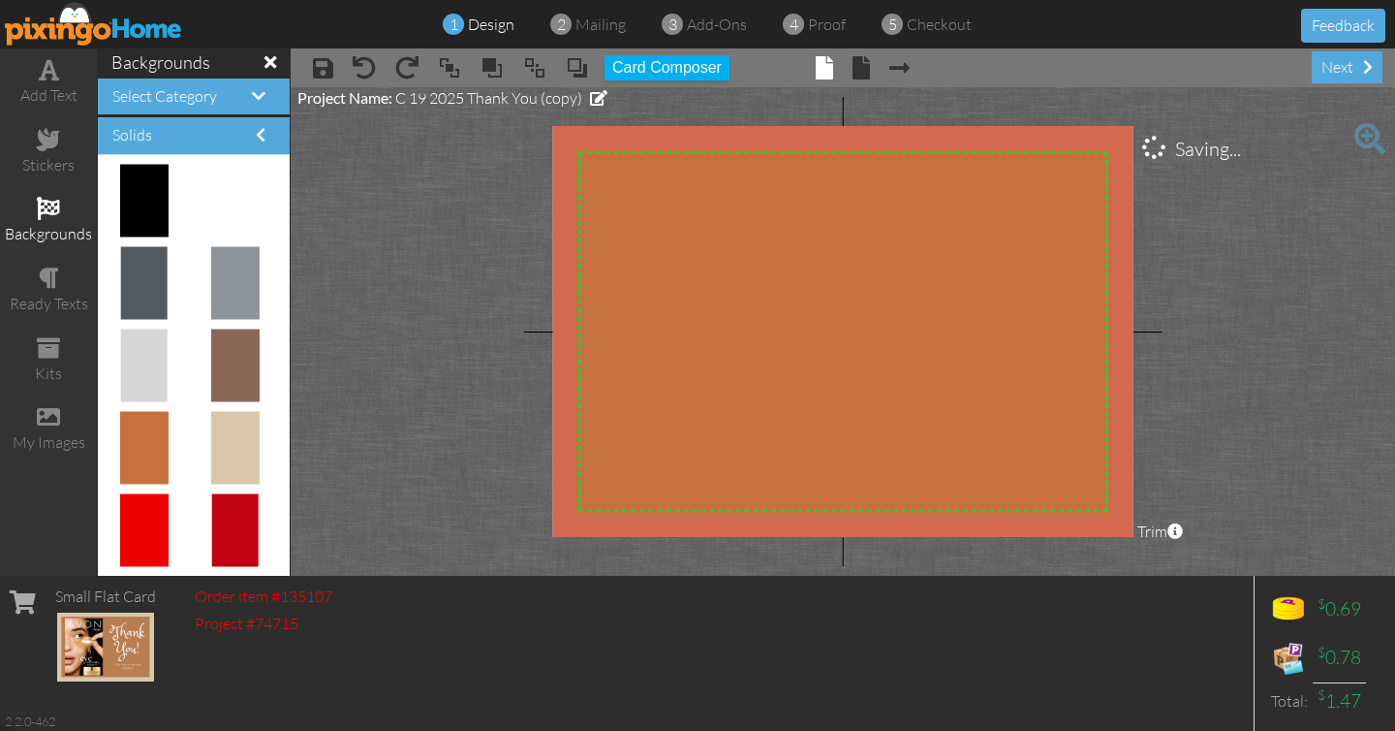
drag, startPoint x: 722, startPoint y: 259, endPoint x: 1219, endPoint y: 588, distance: 596.3
click at [1219, 575] on div "add text stickers backgrounds ready texts kits my images backgrounds Select Cat…" at bounding box center [697, 311] width 1395 height 527
click at [47, 416] on span at bounding box center [48, 416] width 23 height 23
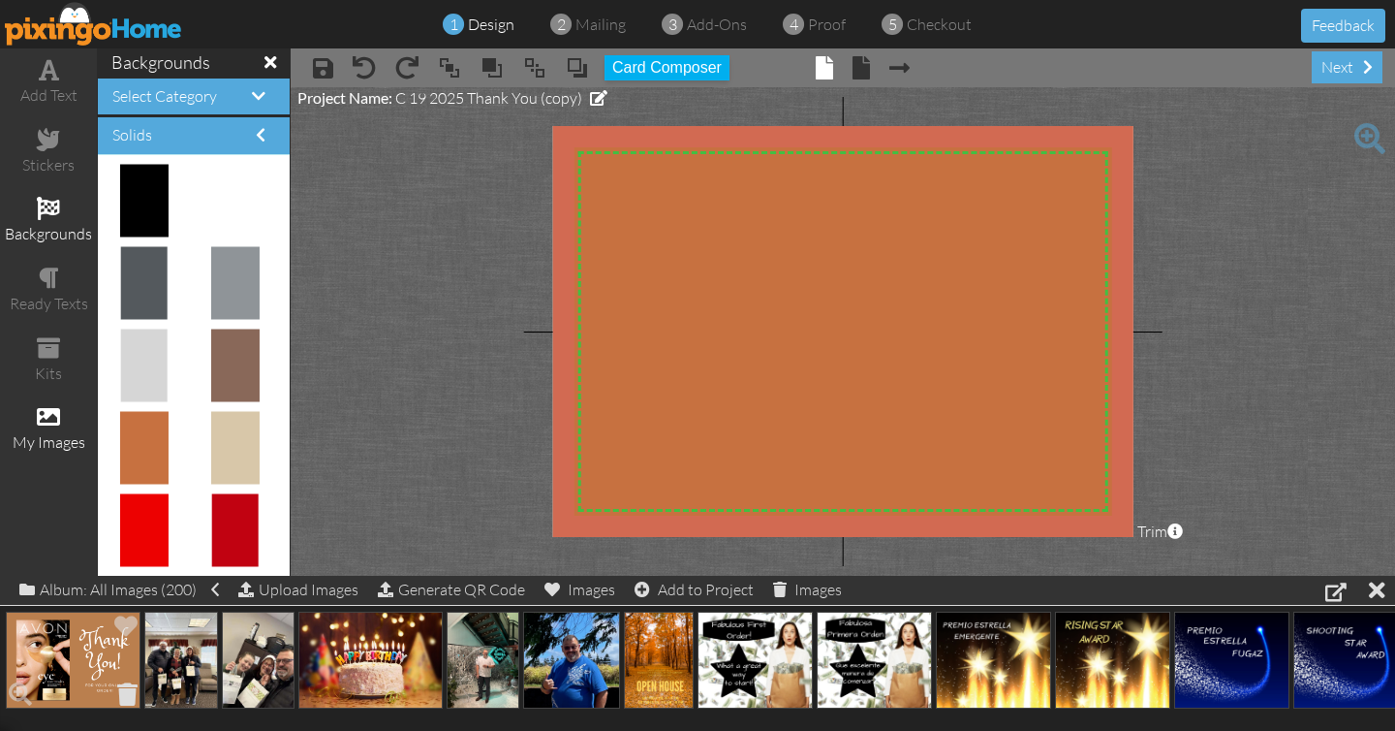
click at [127, 694] on span at bounding box center [127, 693] width 30 height 33
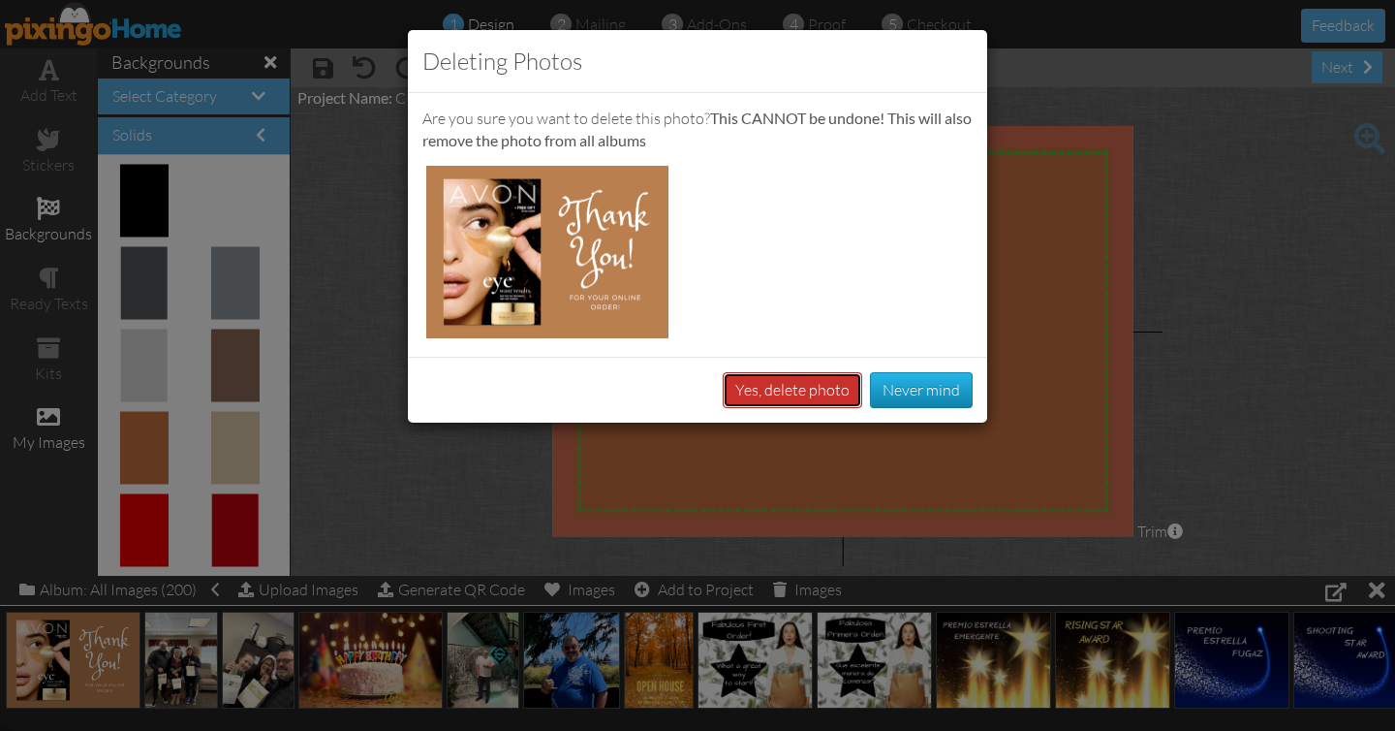
click at [802, 383] on button "Yes, delete photo" at bounding box center [793, 390] width 140 height 36
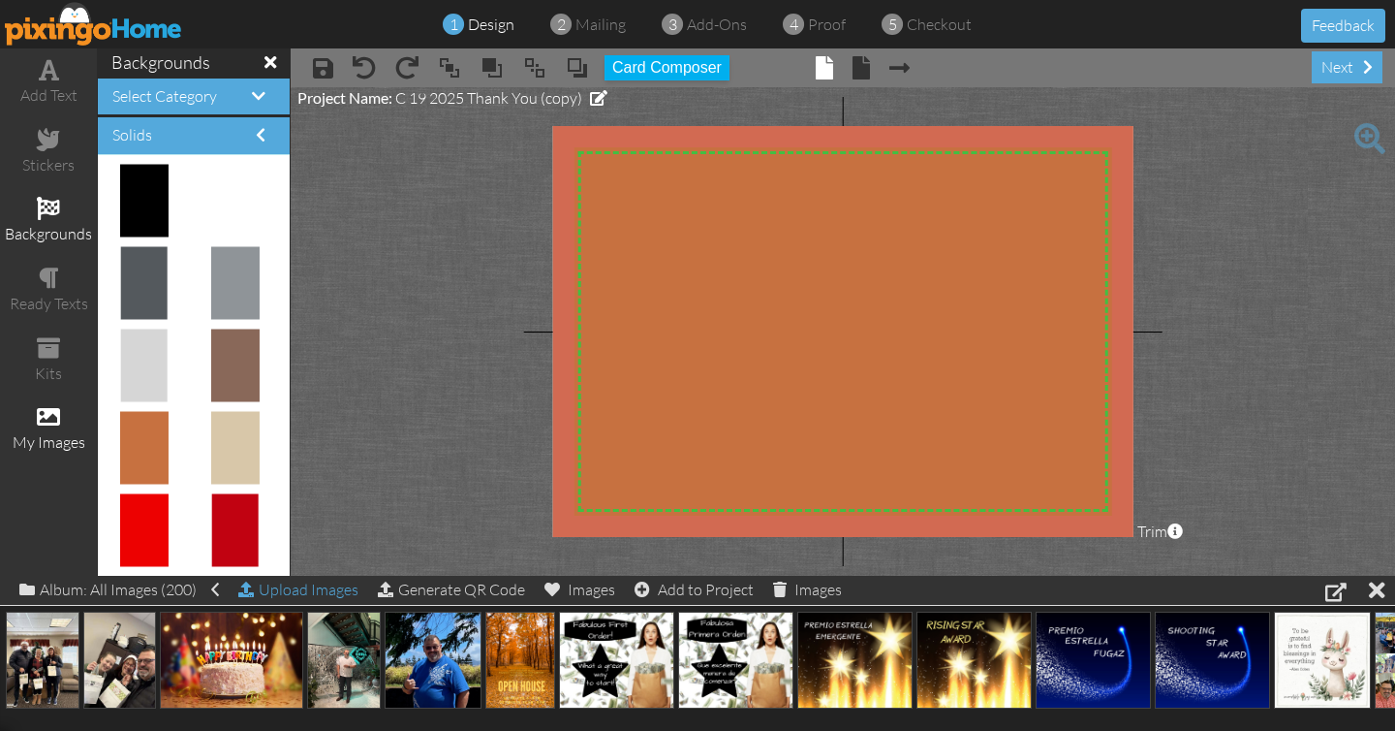
click at [332, 592] on div "Upload Images" at bounding box center [298, 589] width 120 height 28
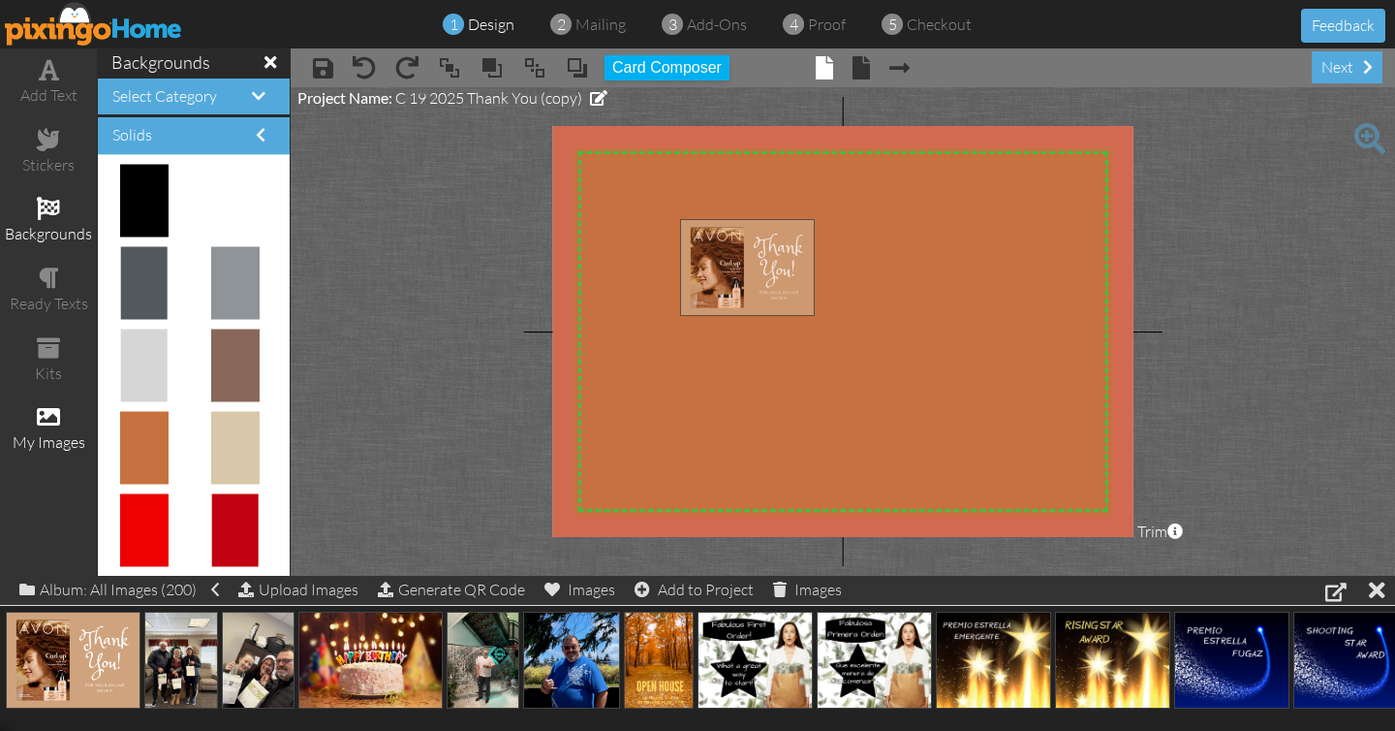
drag, startPoint x: 98, startPoint y: 676, endPoint x: 771, endPoint y: 286, distance: 778.4
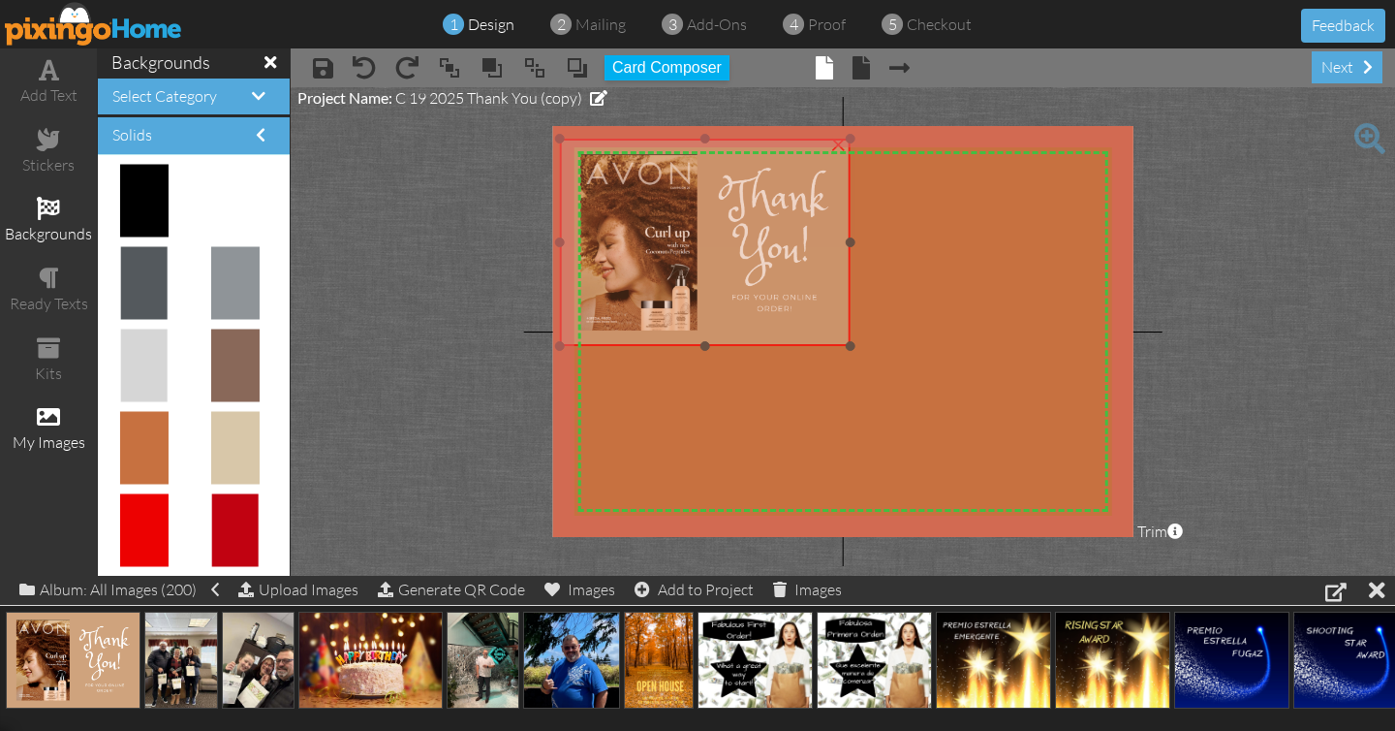
drag, startPoint x: 815, startPoint y: 305, endPoint x: 695, endPoint y: 224, distance: 145.1
click at [695, 224] on img at bounding box center [705, 242] width 290 height 207
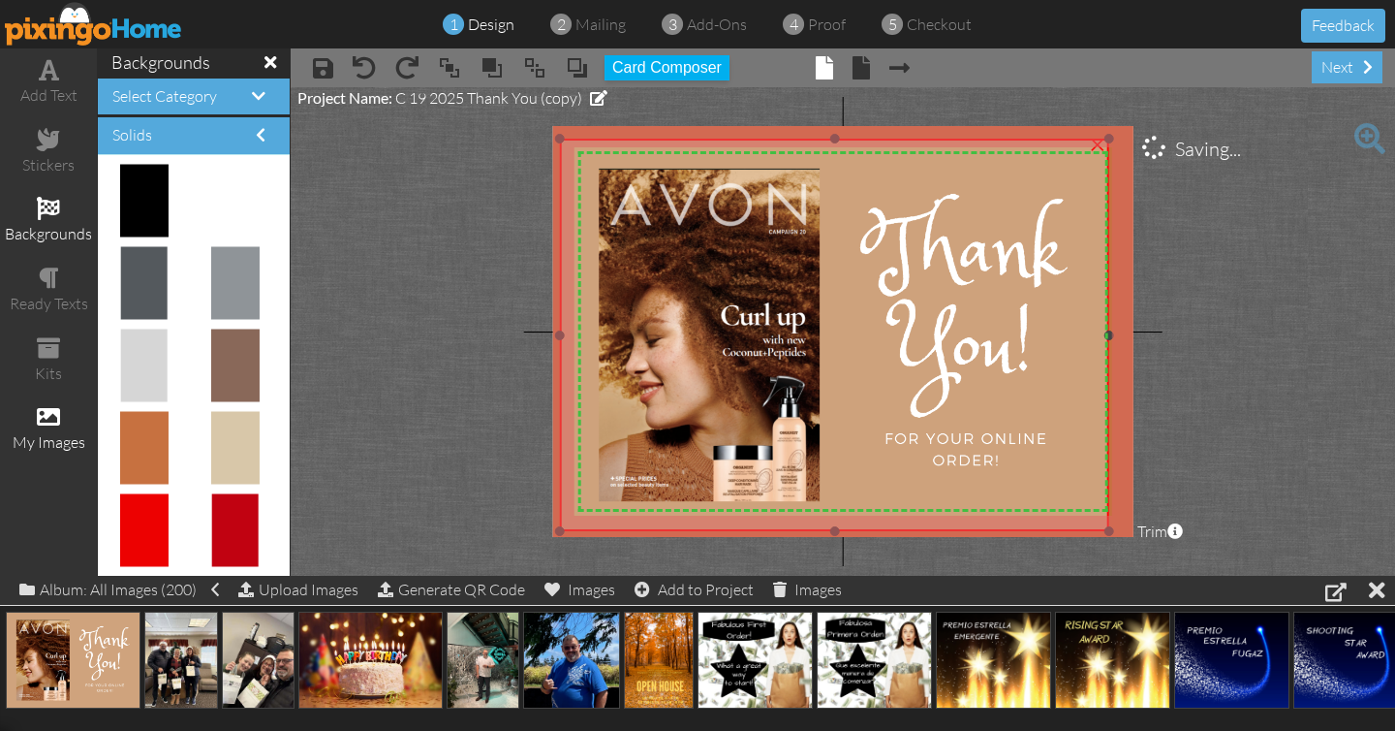
drag, startPoint x: 847, startPoint y: 344, endPoint x: 1193, endPoint y: 520, distance: 388.2
click at [1199, 529] on project-studio-wrapper "X X X X X X X X X X X X X X X X X X X X X X X X X X X X X X X X X X X X X X X X…" at bounding box center [843, 331] width 1104 height 488
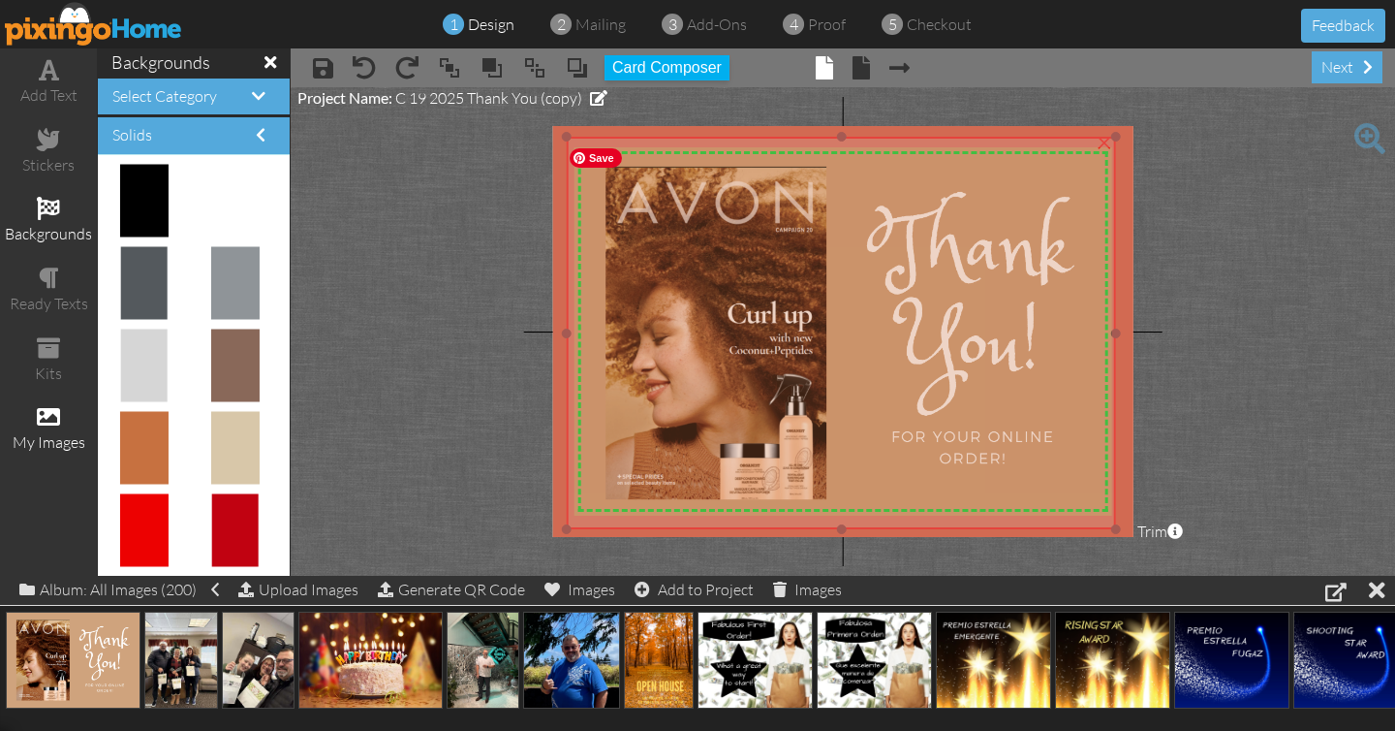
click at [1034, 338] on img at bounding box center [841, 333] width 549 height 392
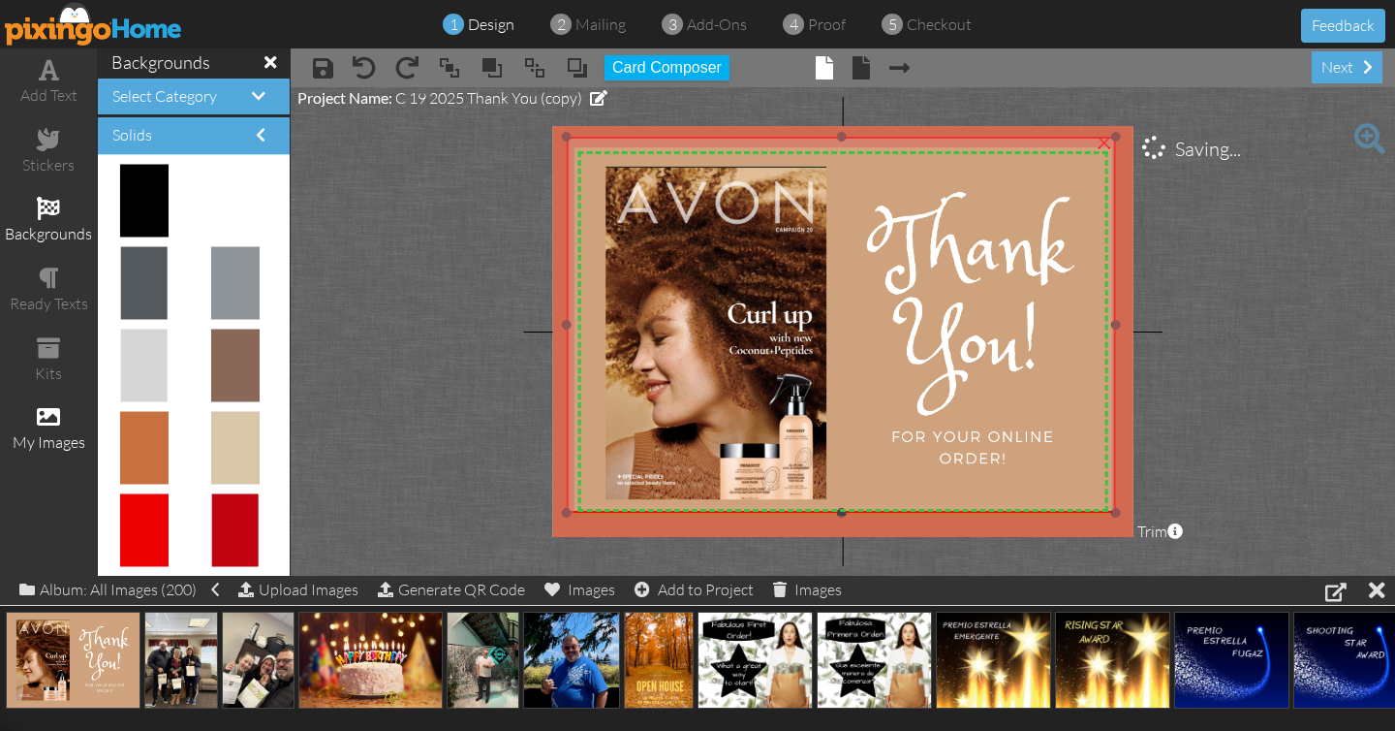
drag, startPoint x: 841, startPoint y: 527, endPoint x: 839, endPoint y: 511, distance: 16.6
click at [839, 511] on div at bounding box center [841, 513] width 10 height 10
click at [576, 327] on div at bounding box center [577, 325] width 10 height 10
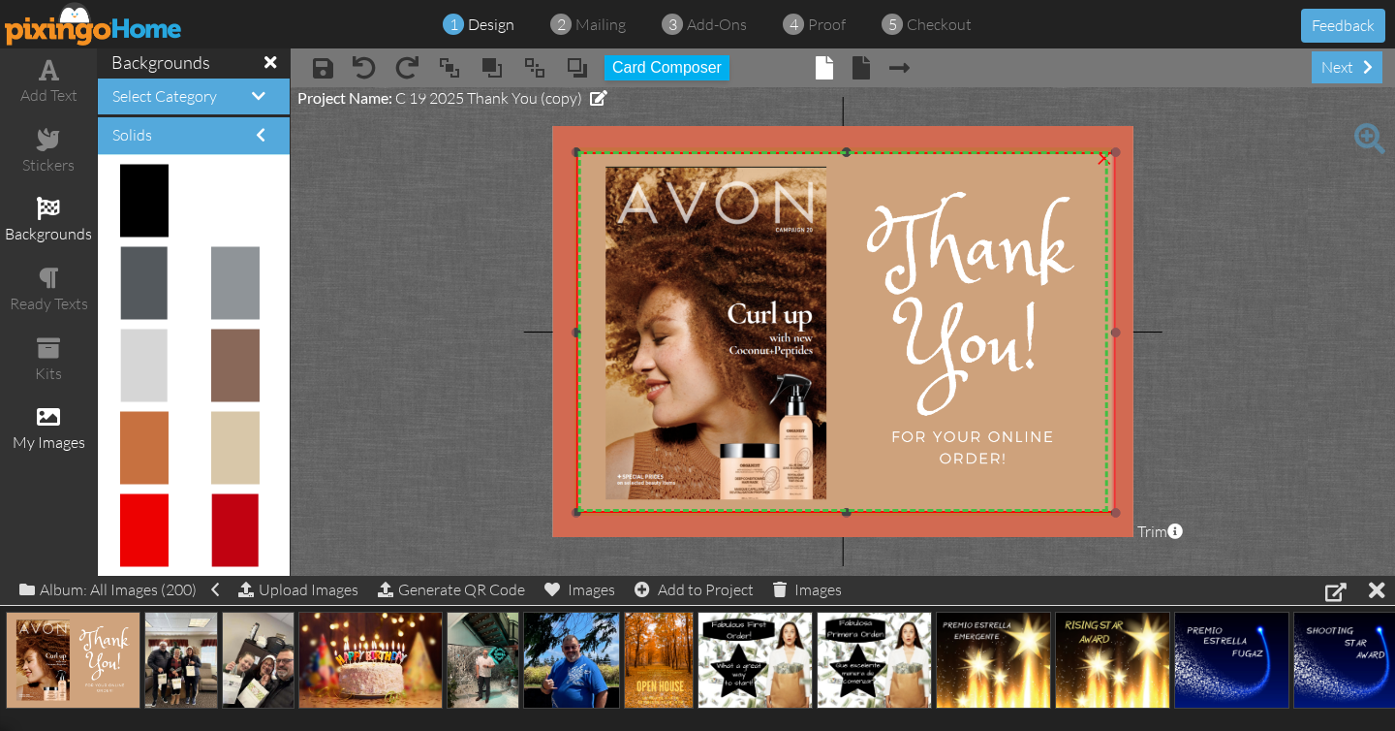
drag, startPoint x: 847, startPoint y: 138, endPoint x: 850, endPoint y: 153, distance: 15.8
click at [850, 153] on div at bounding box center [846, 152] width 10 height 10
click at [1107, 332] on div at bounding box center [1109, 332] width 10 height 10
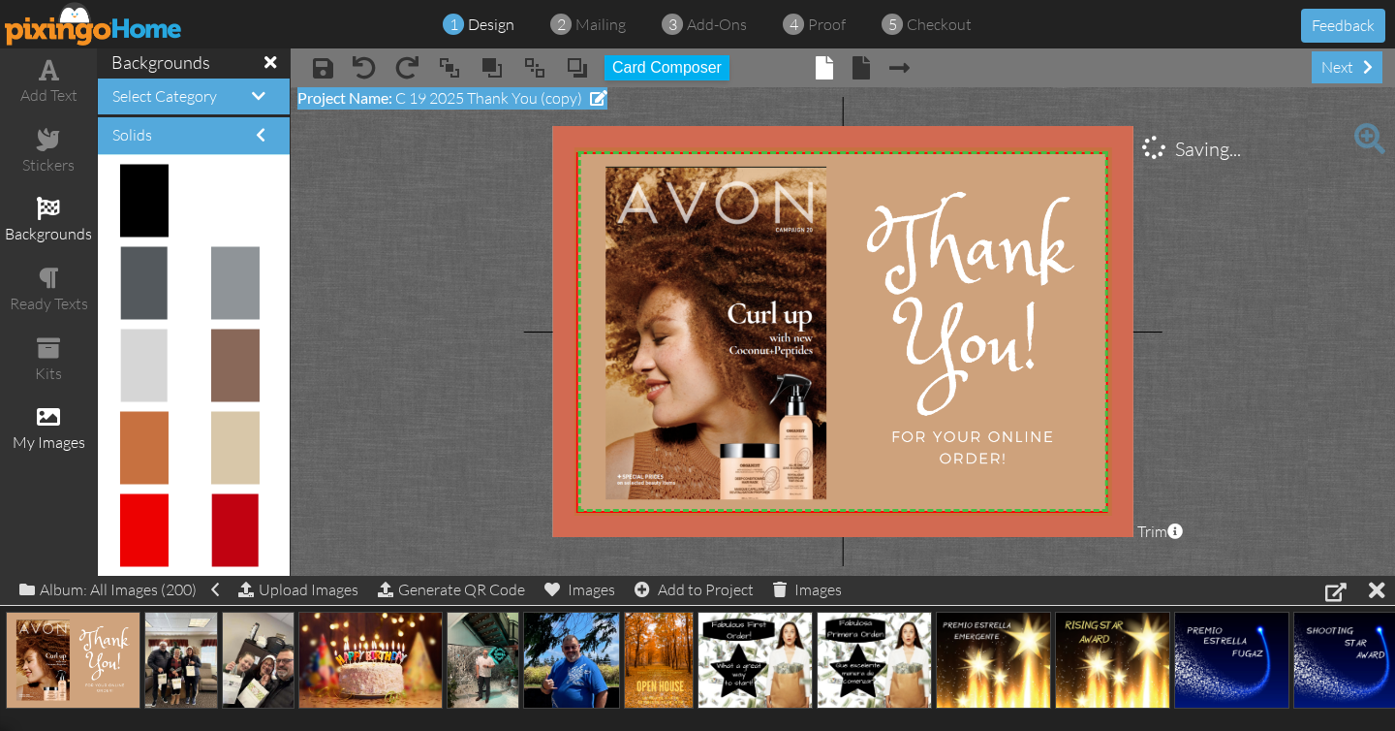
click at [437, 100] on span "C 19 2025 Thank You (copy)" at bounding box center [488, 97] width 187 height 19
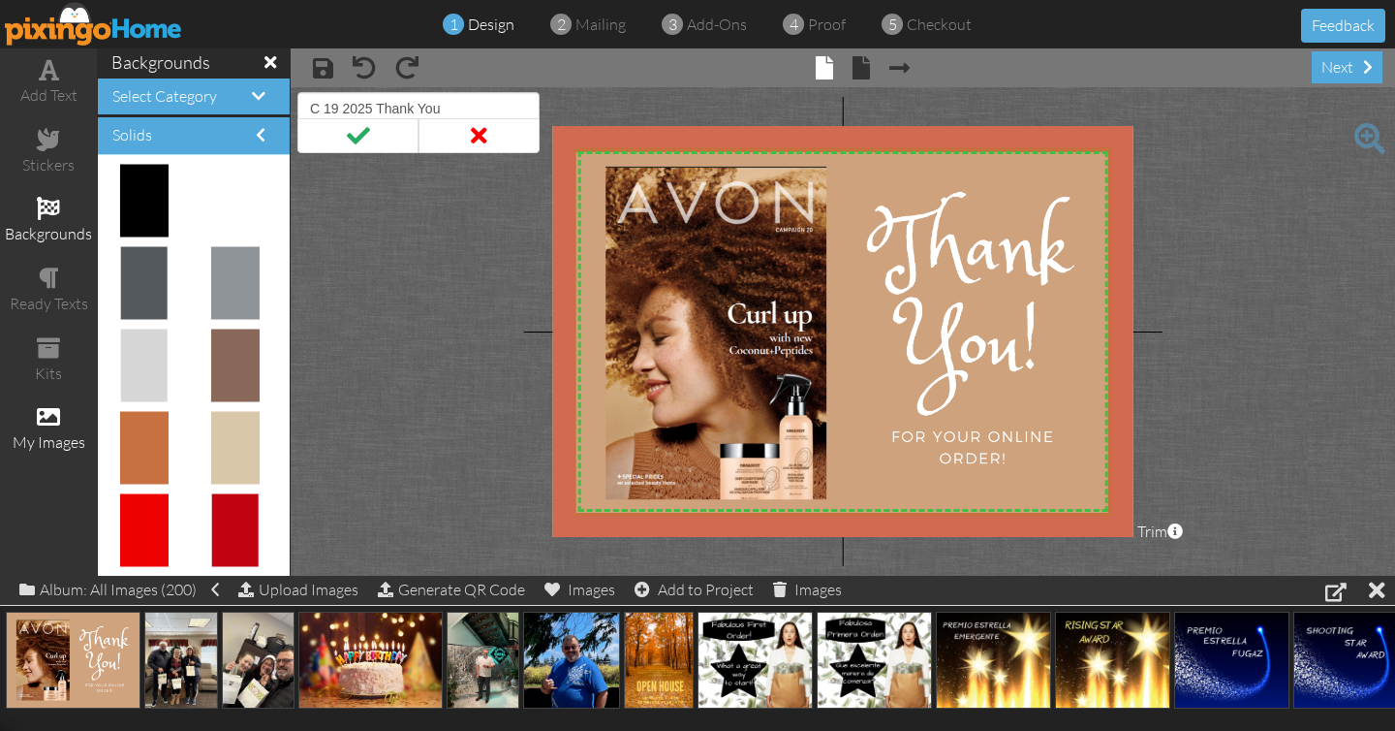
click at [335, 109] on input "C 19 2025 Thank You" at bounding box center [418, 108] width 242 height 33
type input "C 20 2025 Thank You"
click at [358, 130] on span at bounding box center [357, 135] width 121 height 35
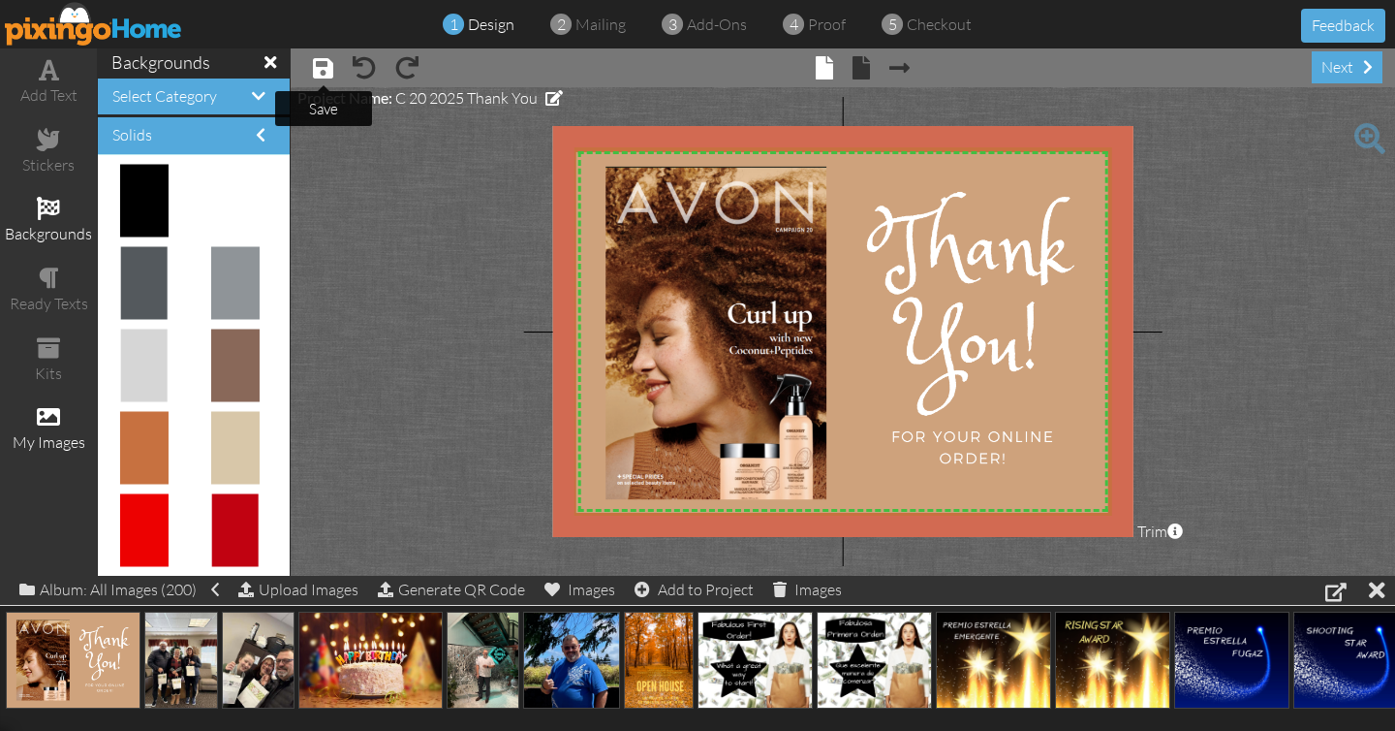
click at [326, 69] on span at bounding box center [323, 67] width 20 height 23
click at [54, 23] on img at bounding box center [94, 24] width 178 height 44
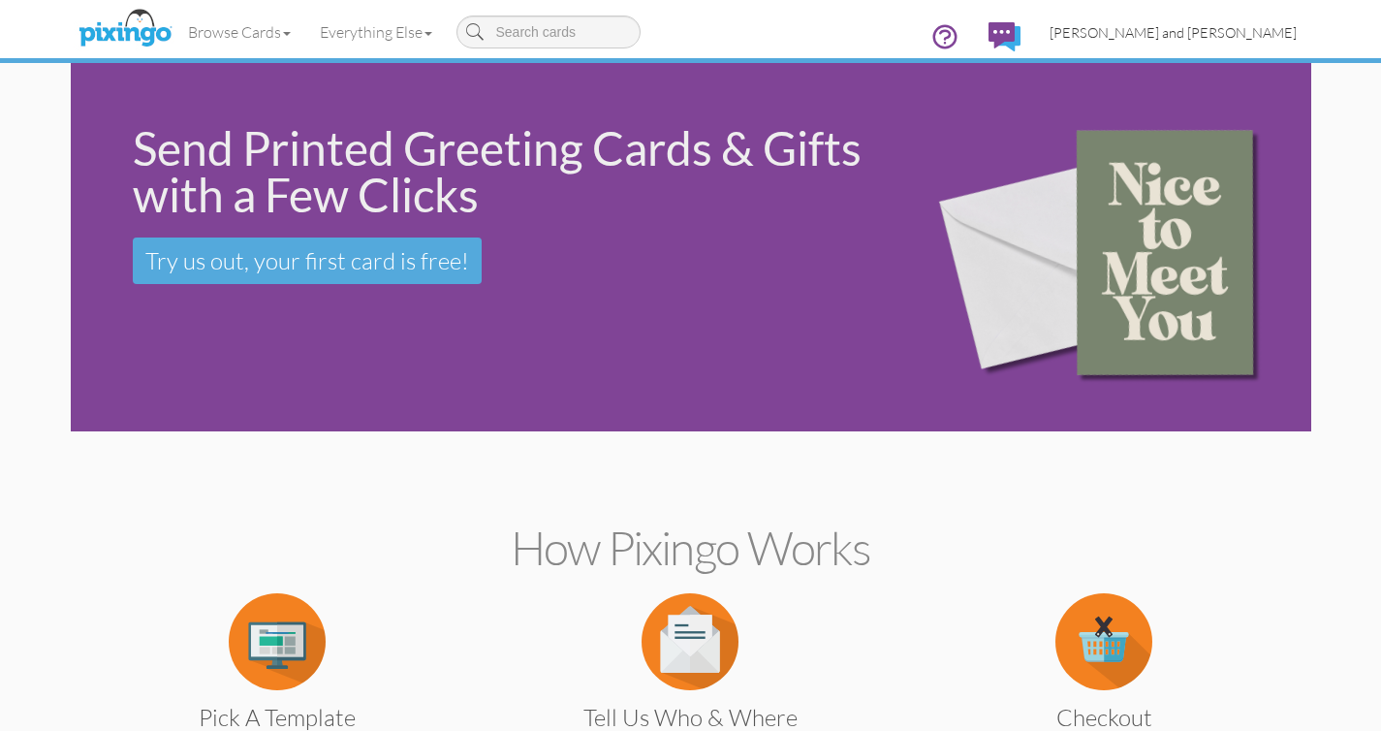
click at [1226, 22] on link "[PERSON_NAME] and [PERSON_NAME]" at bounding box center [1173, 32] width 276 height 49
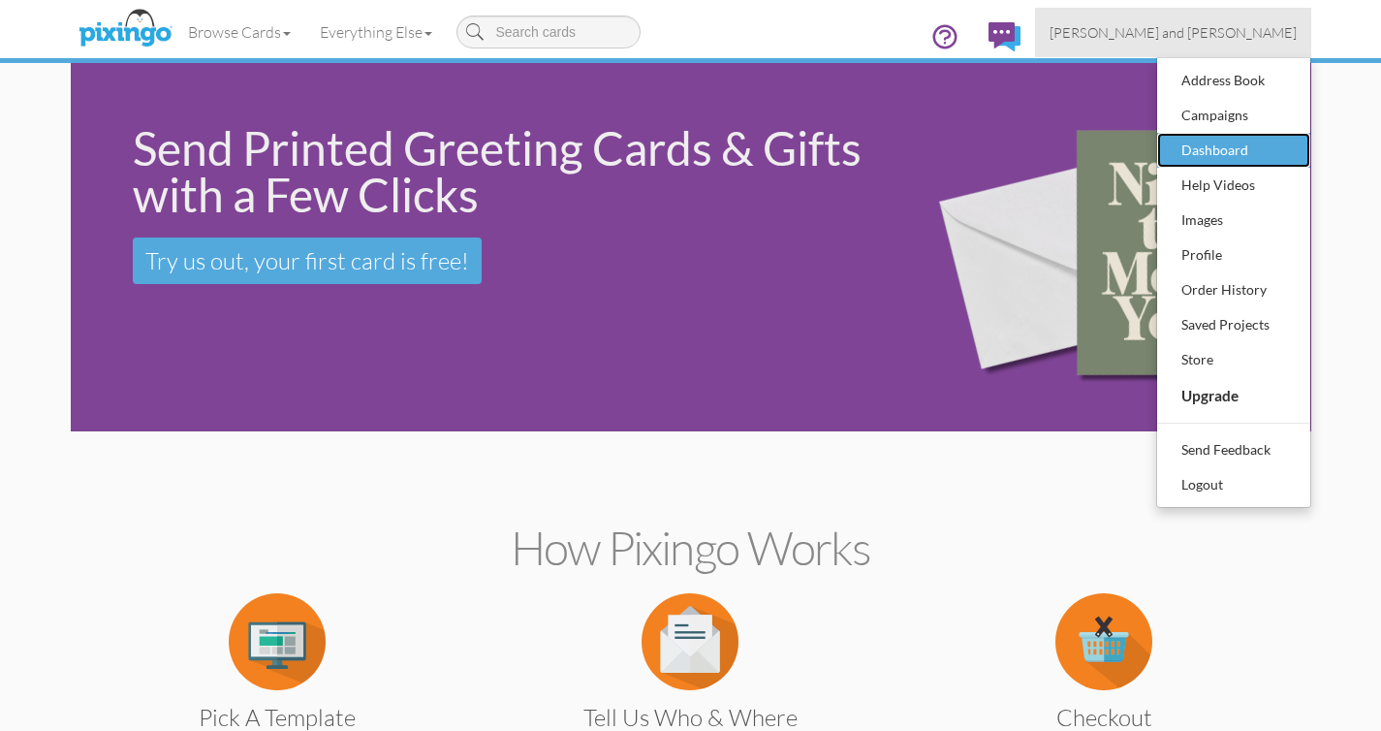
click at [1199, 147] on div "Dashboard" at bounding box center [1233, 150] width 114 height 29
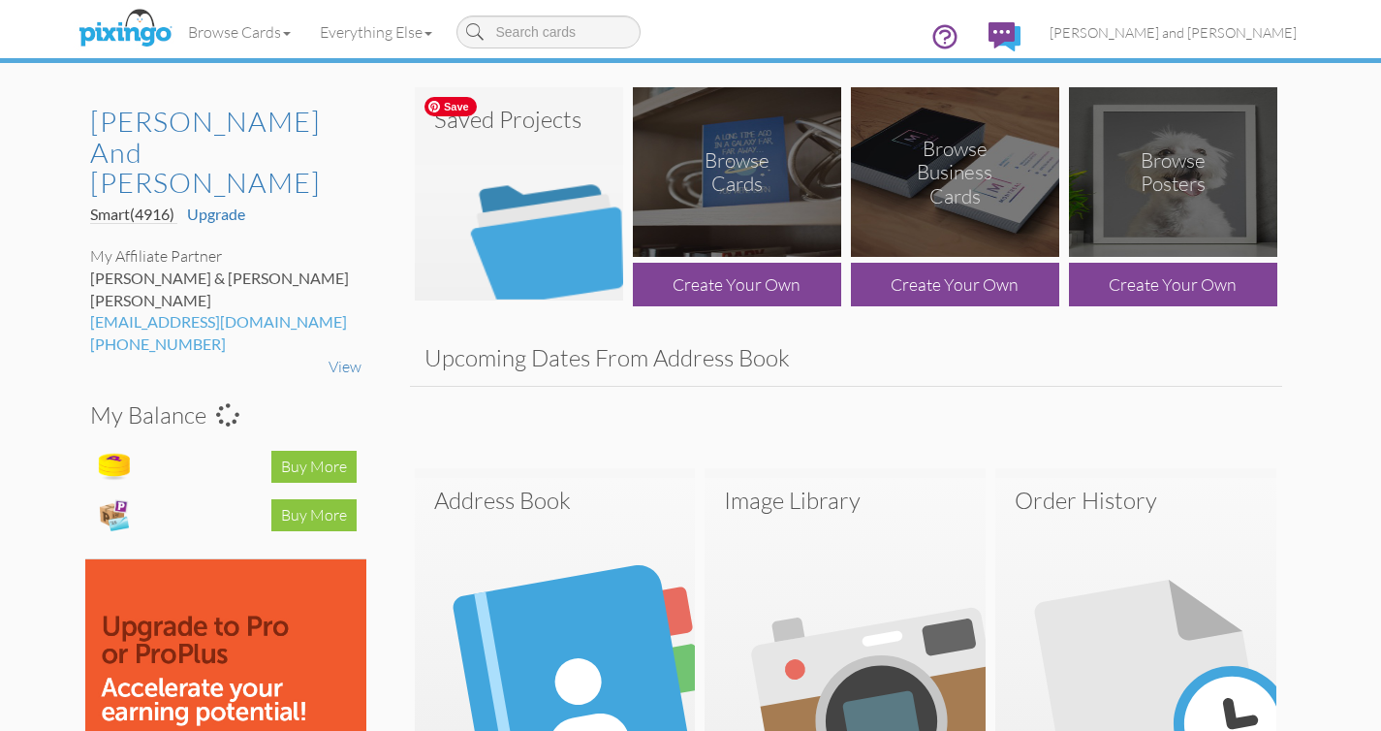
click at [558, 223] on img at bounding box center [519, 193] width 208 height 213
